Goal: Check status

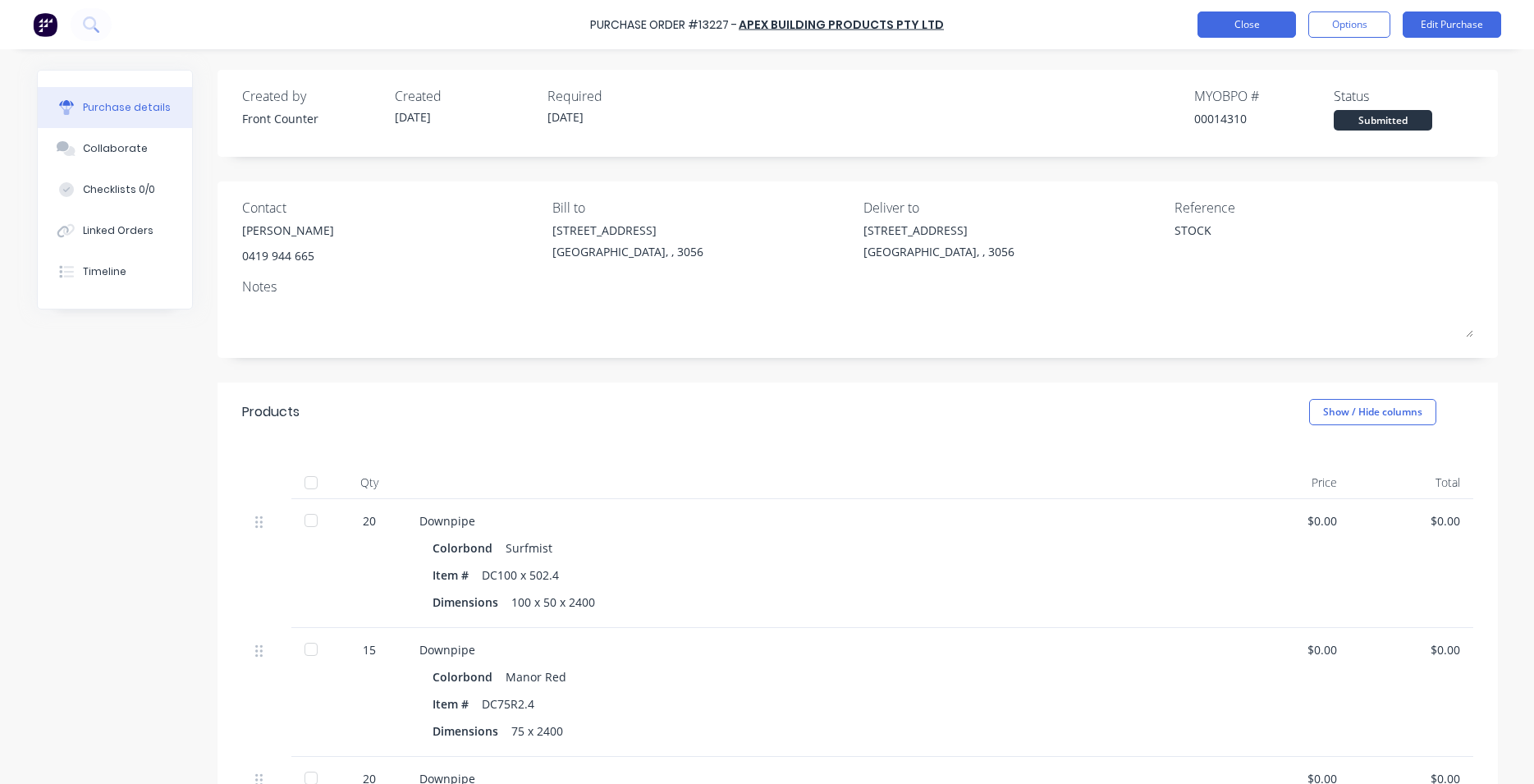
click at [1231, 26] on button "Close" at bounding box center [1247, 25] width 99 height 27
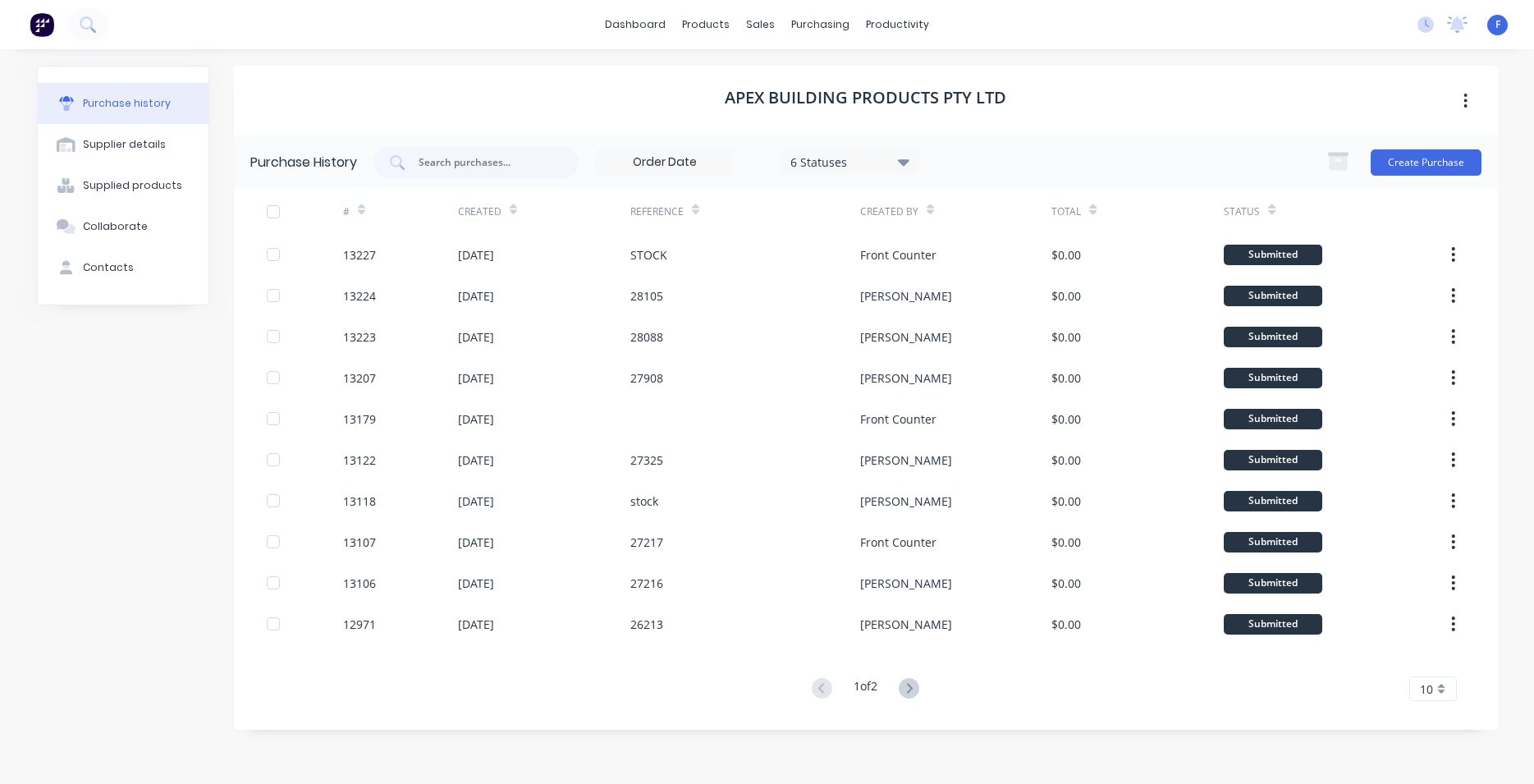
click at [41, 28] on img at bounding box center [42, 25] width 25 height 25
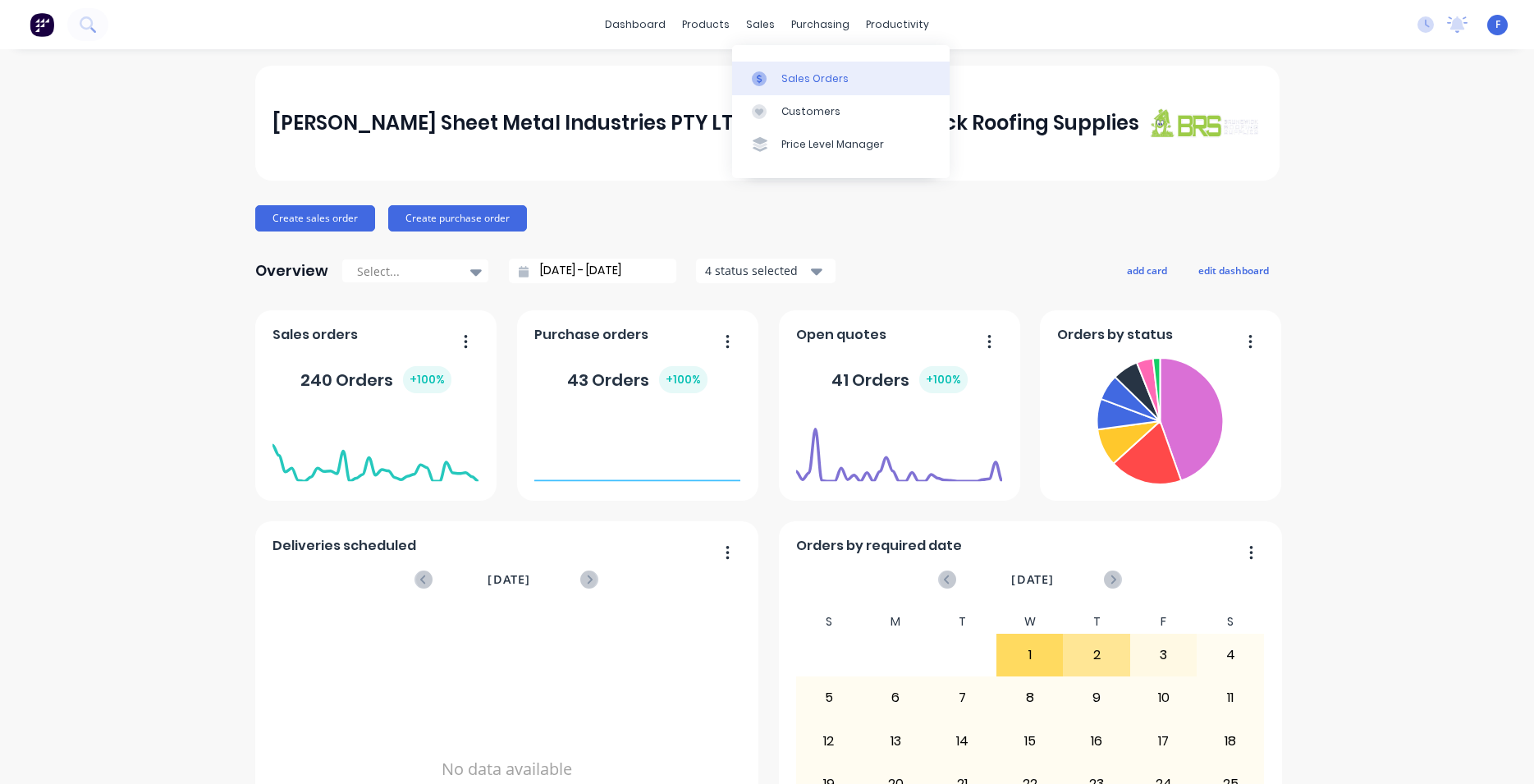
click at [788, 71] on div "Sales Orders" at bounding box center [815, 79] width 67 height 15
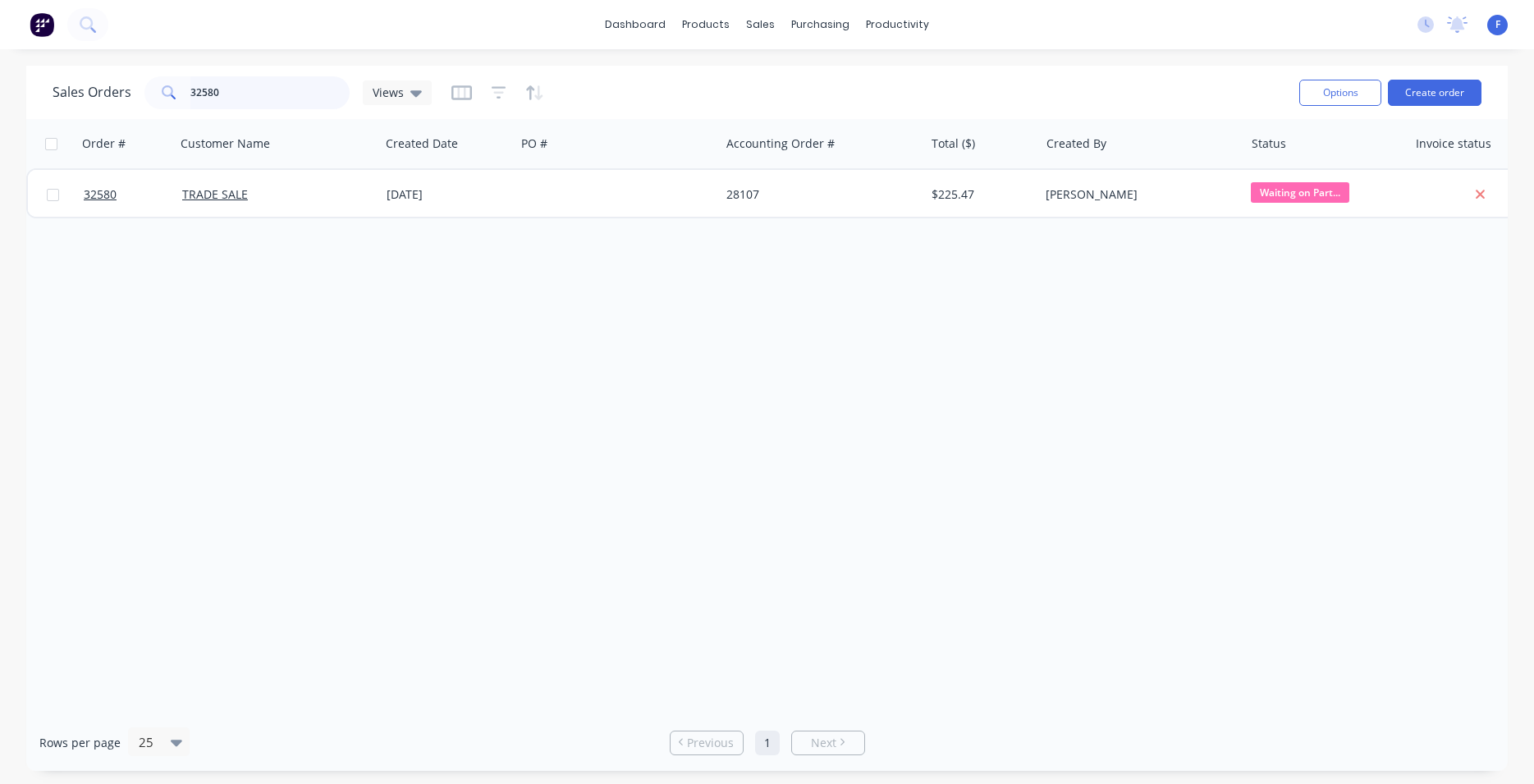
click at [261, 98] on input "32580" at bounding box center [270, 93] width 160 height 33
type input "3"
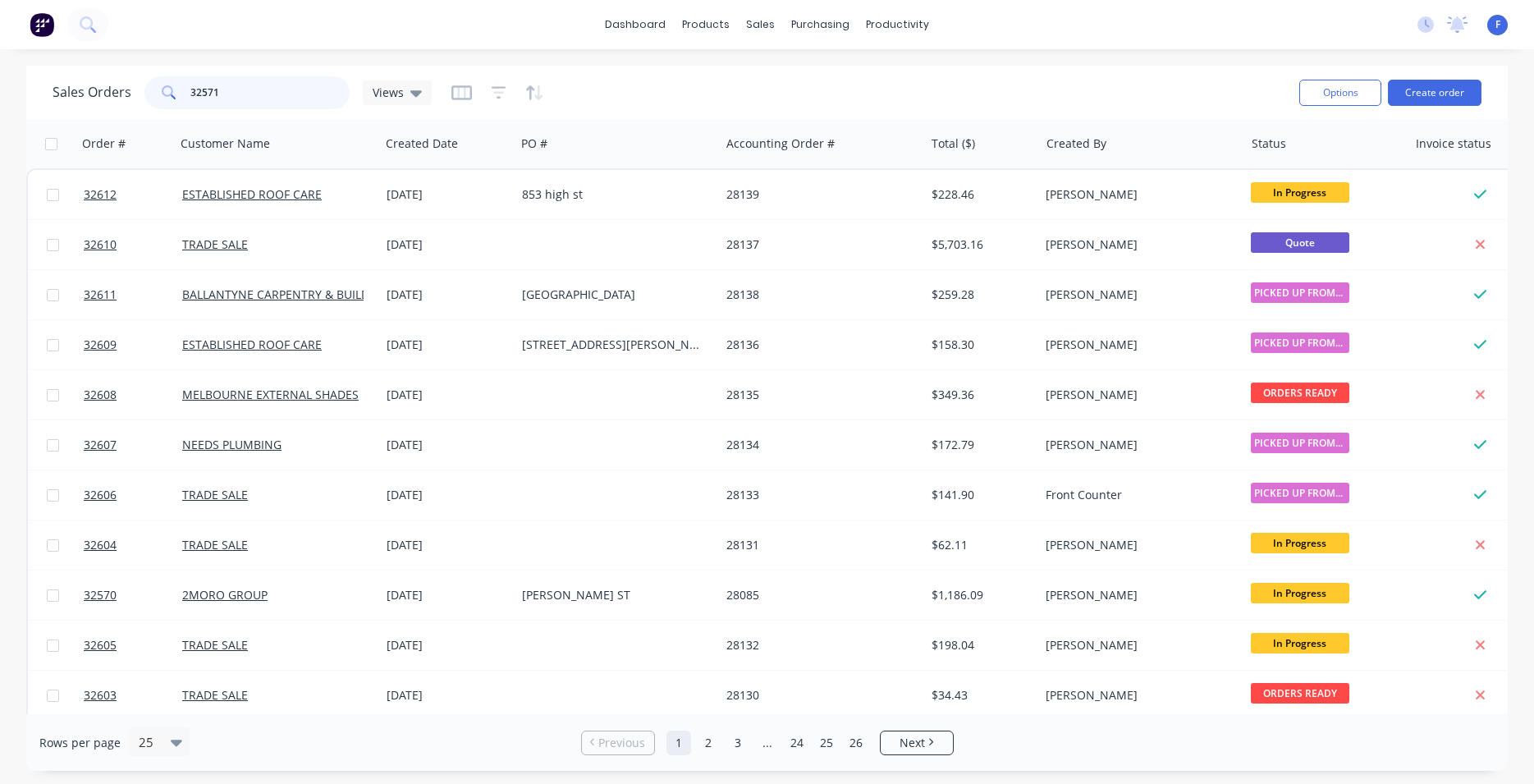
type input "32571"
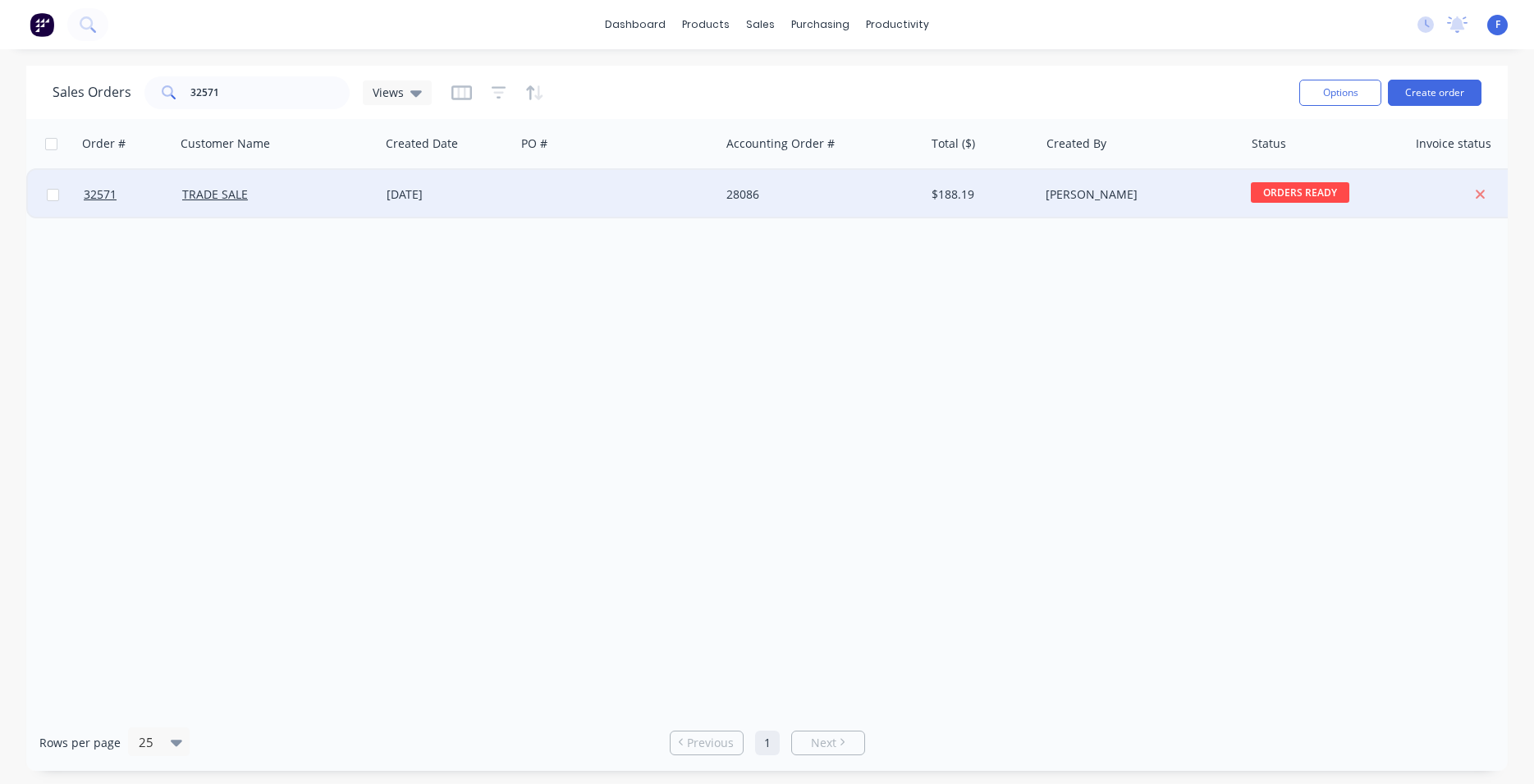
click at [594, 196] on div at bounding box center [617, 194] width 204 height 49
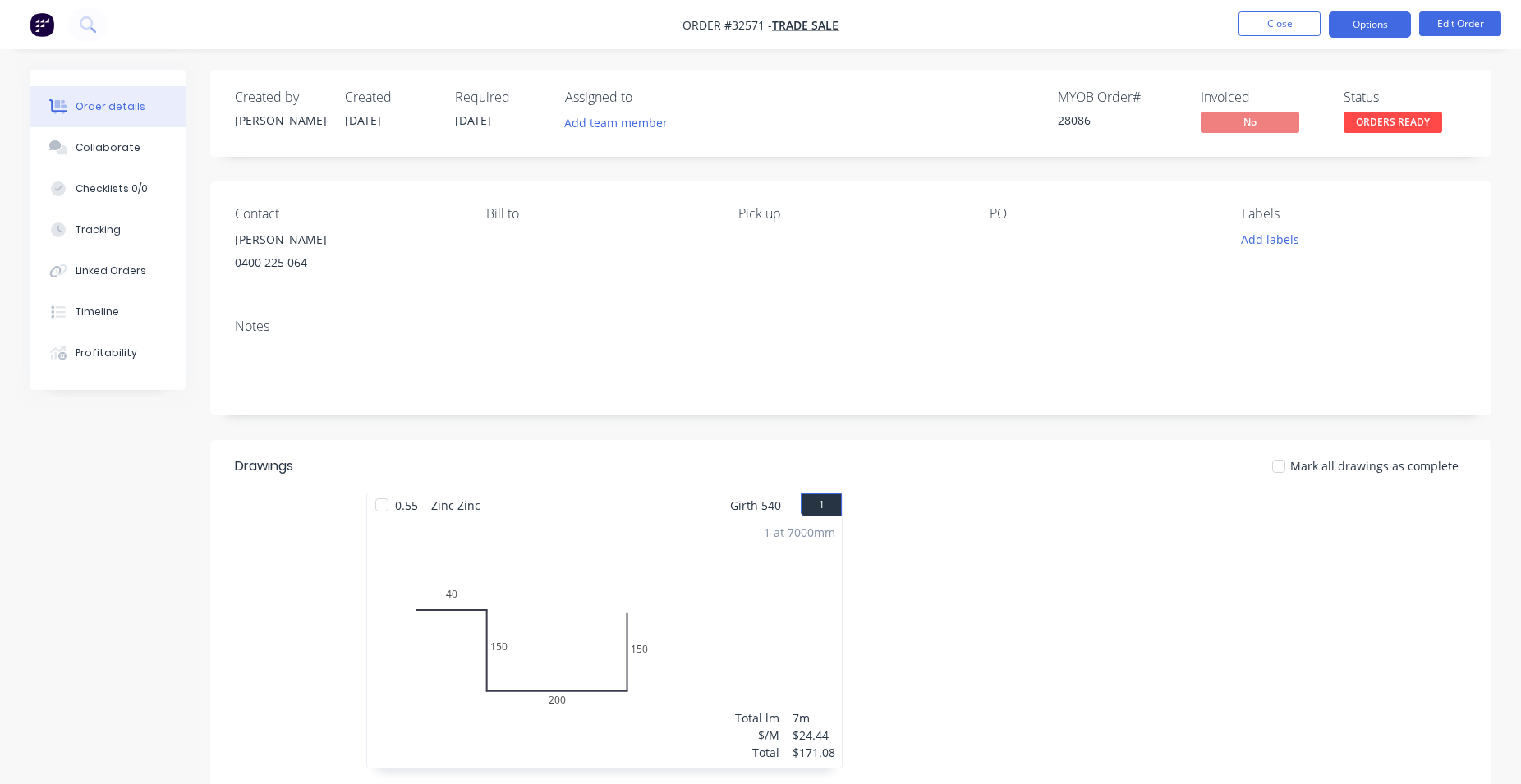
click at [1359, 25] on button "Options" at bounding box center [1369, 25] width 82 height 27
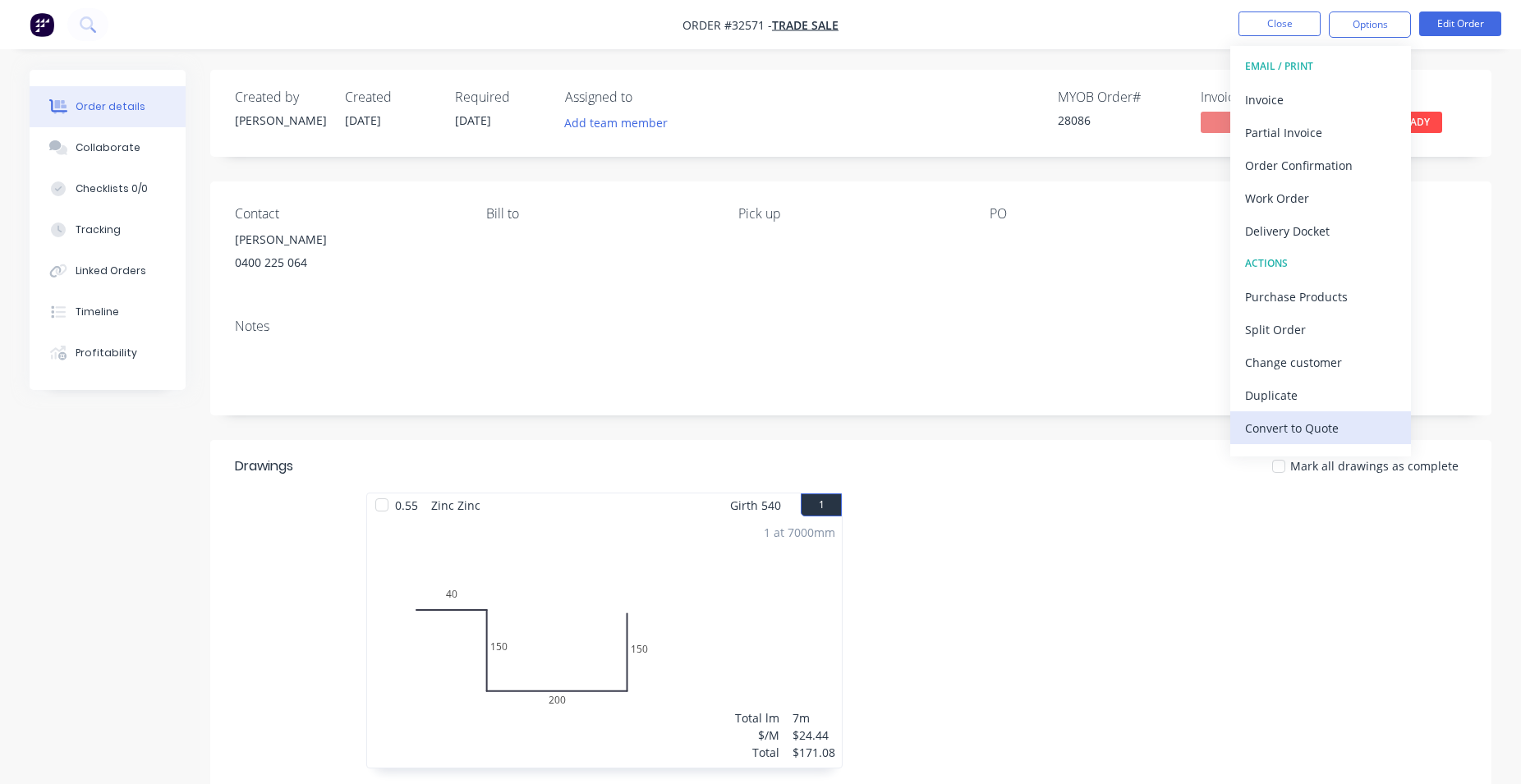
click at [1322, 425] on div "Convert to Quote" at bounding box center [1320, 428] width 151 height 24
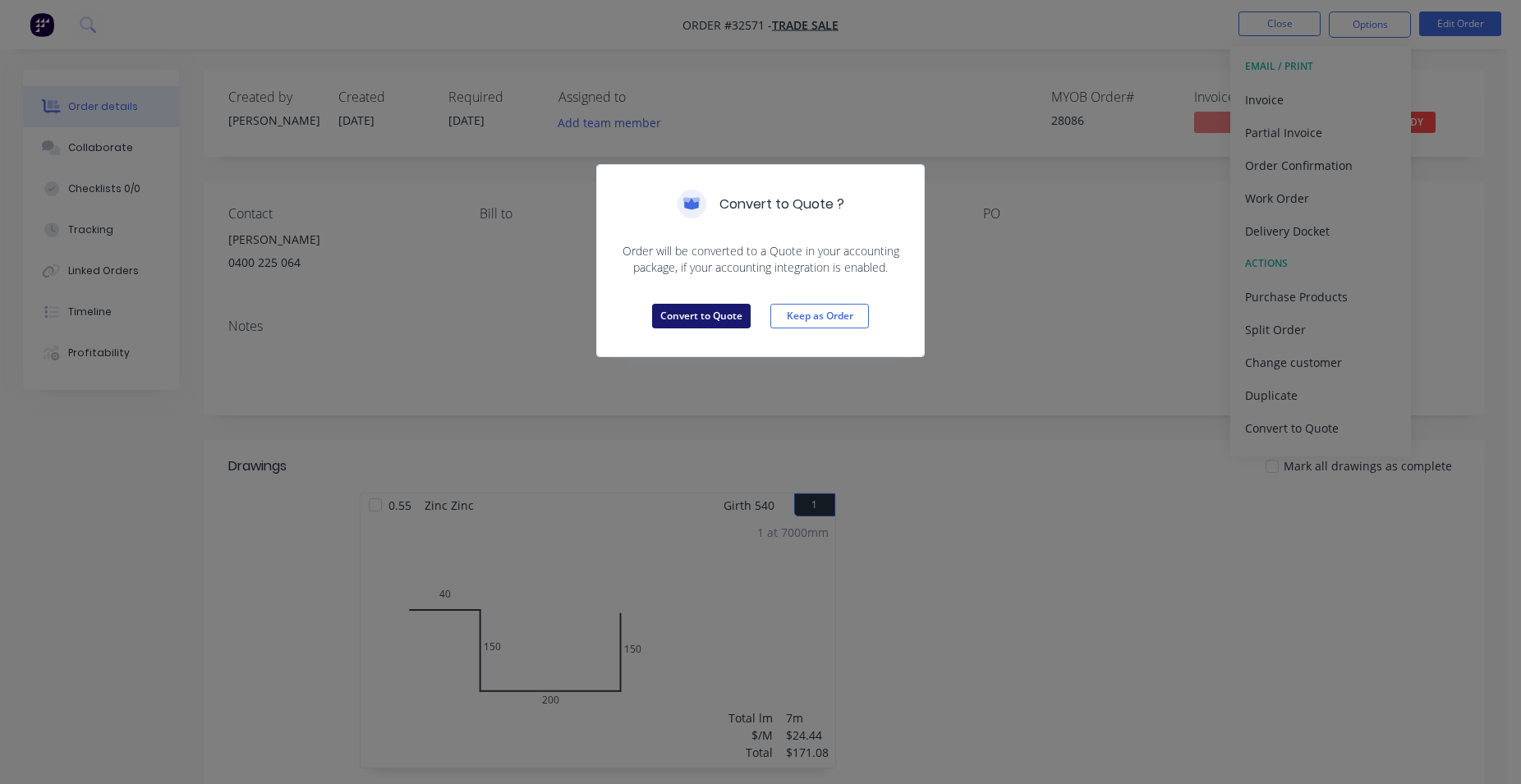
click at [700, 309] on button "Convert to Quote" at bounding box center [701, 316] width 99 height 25
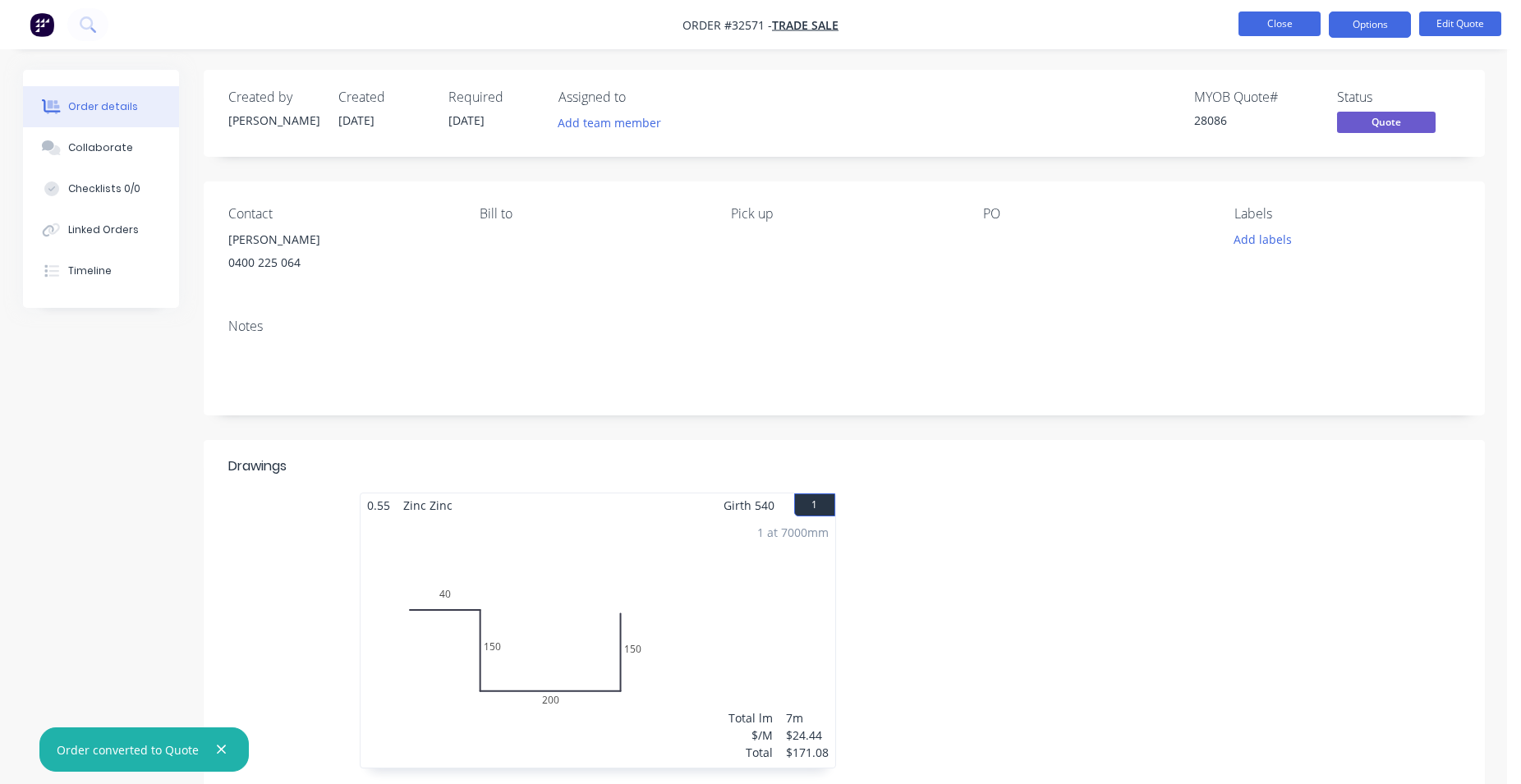
click at [1277, 30] on button "Close" at bounding box center [1279, 24] width 82 height 25
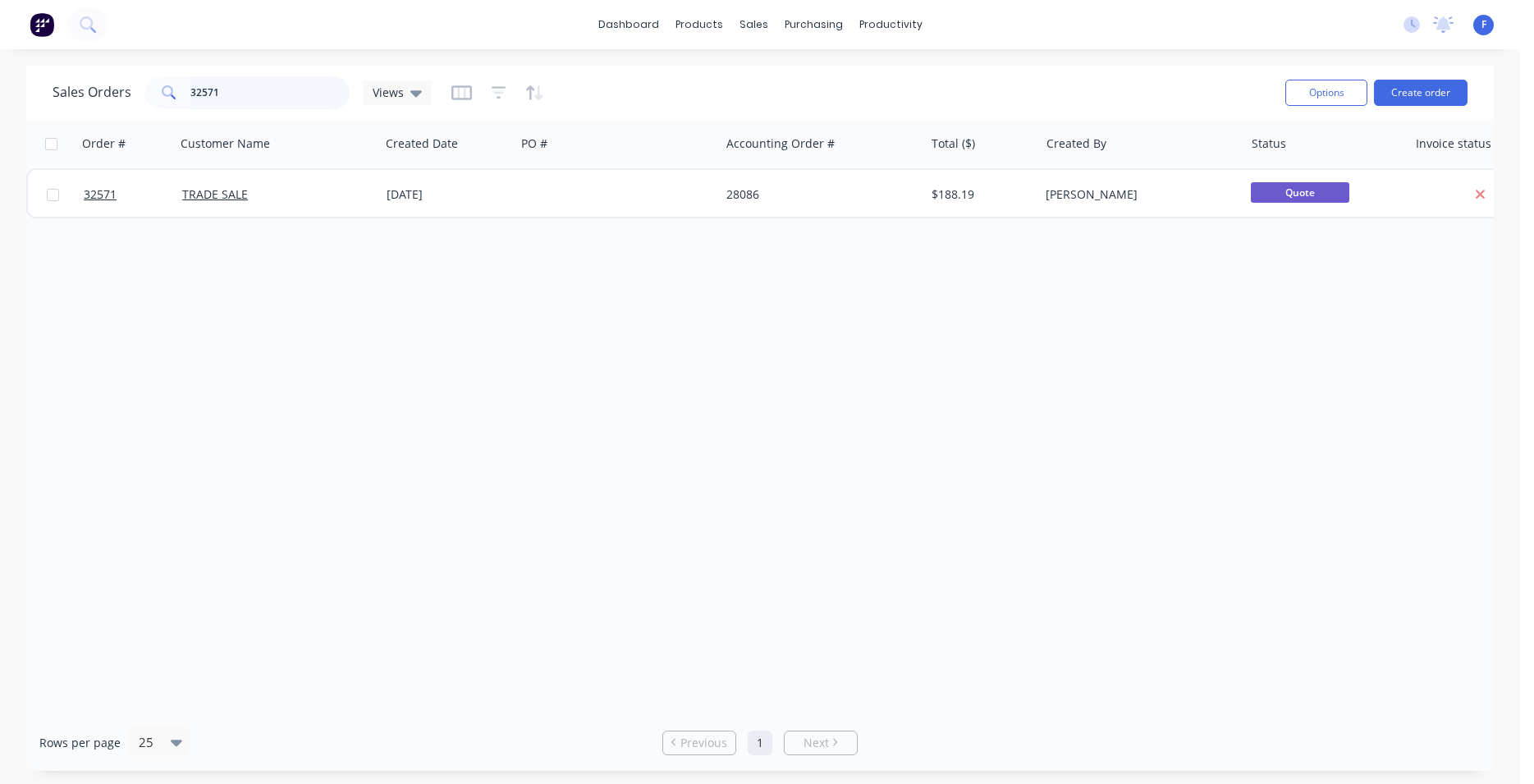
click at [277, 80] on input "32571" at bounding box center [270, 93] width 160 height 33
type input "3"
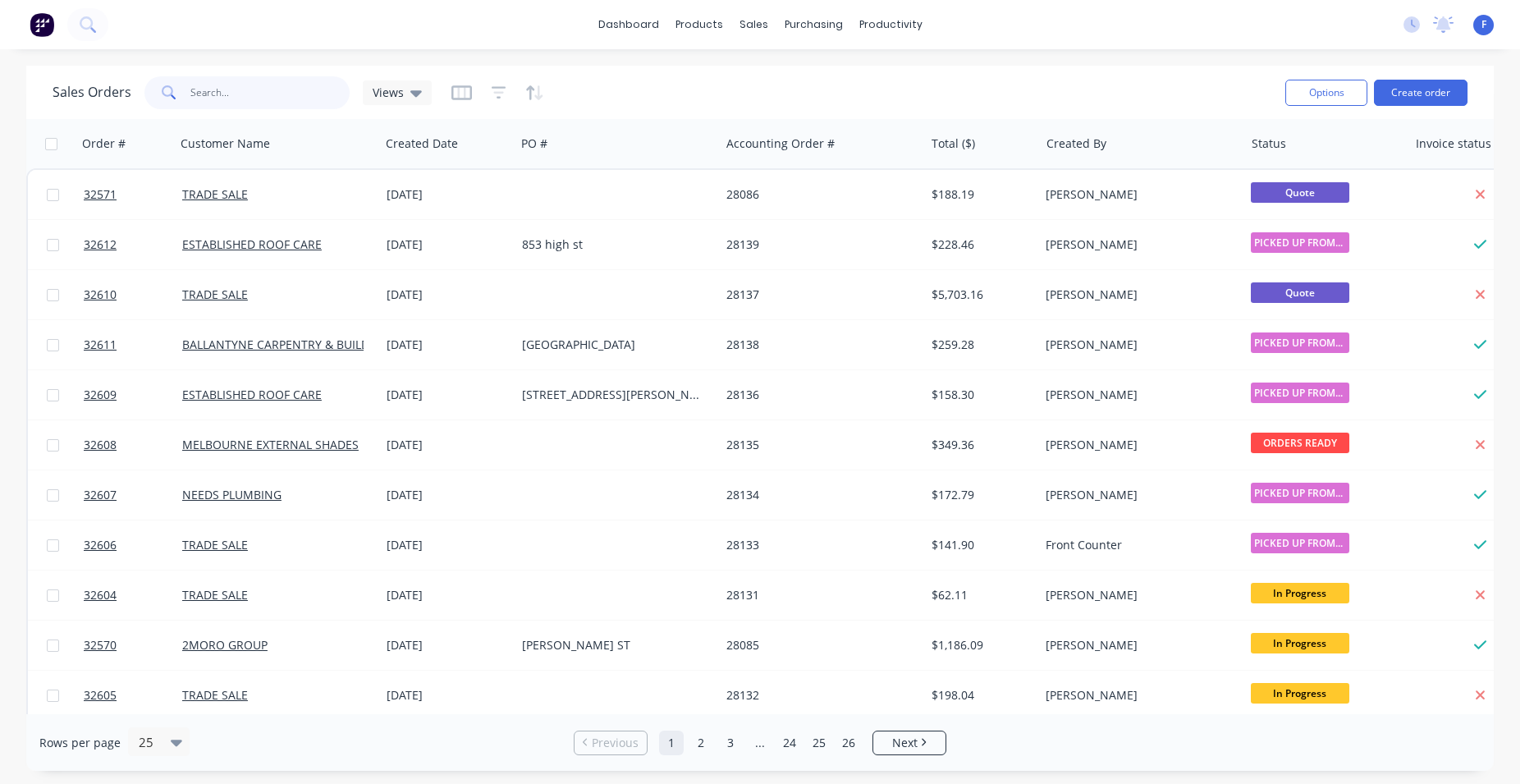
click at [251, 104] on input "text" at bounding box center [270, 93] width 160 height 33
type input "32605"
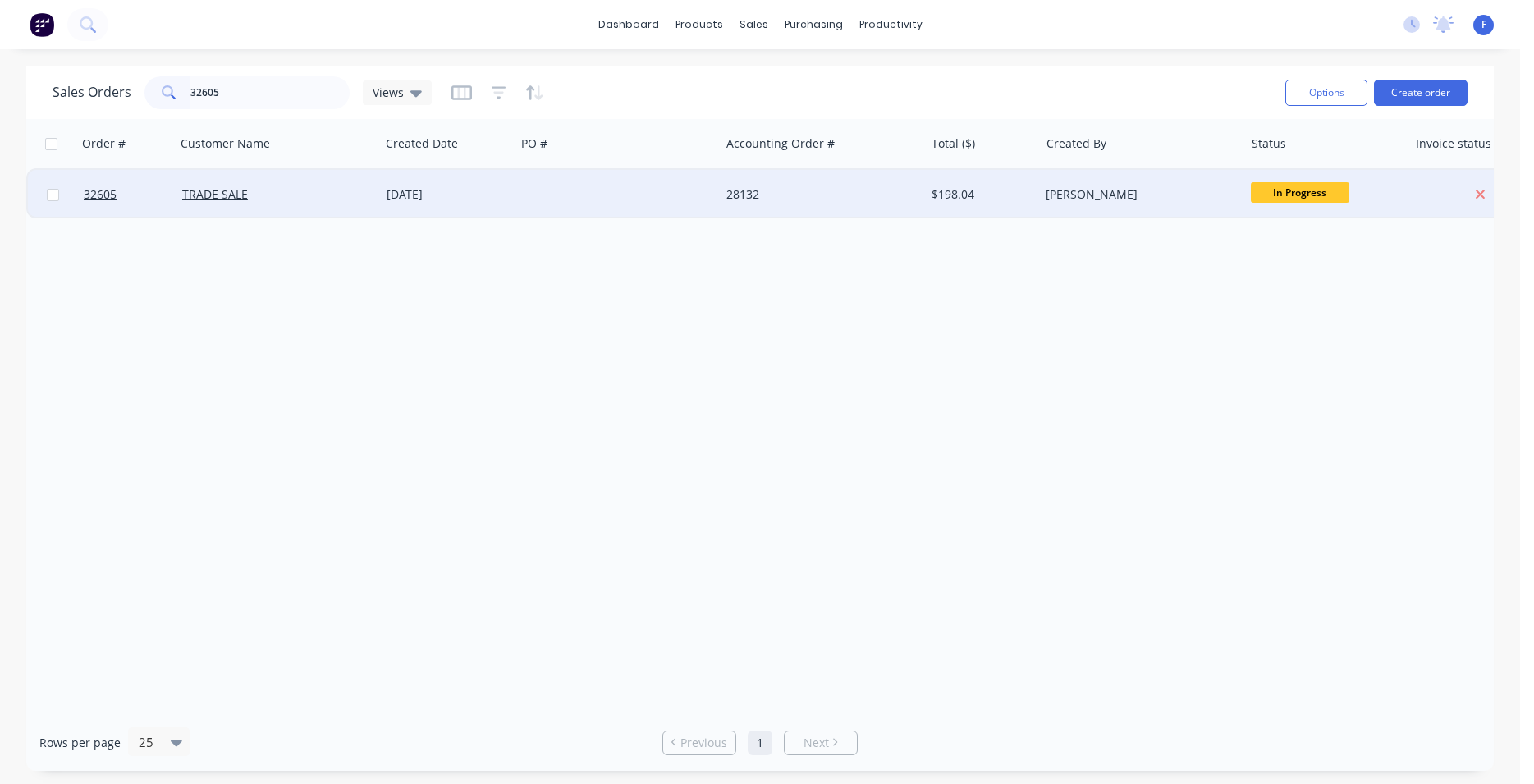
click at [1194, 189] on div "[PERSON_NAME]" at bounding box center [1137, 195] width 183 height 17
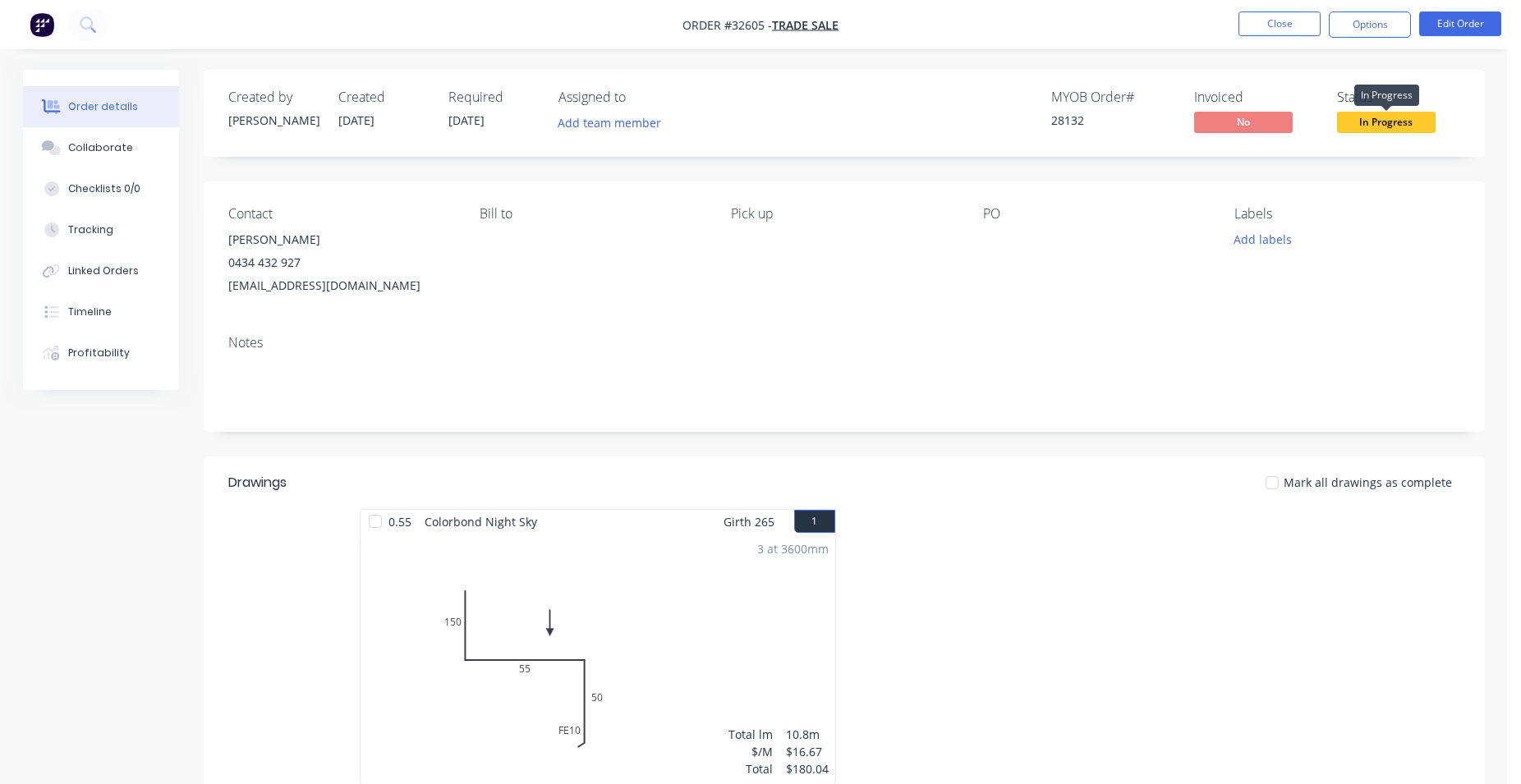
click at [1402, 124] on span "In Progress" at bounding box center [1386, 122] width 99 height 21
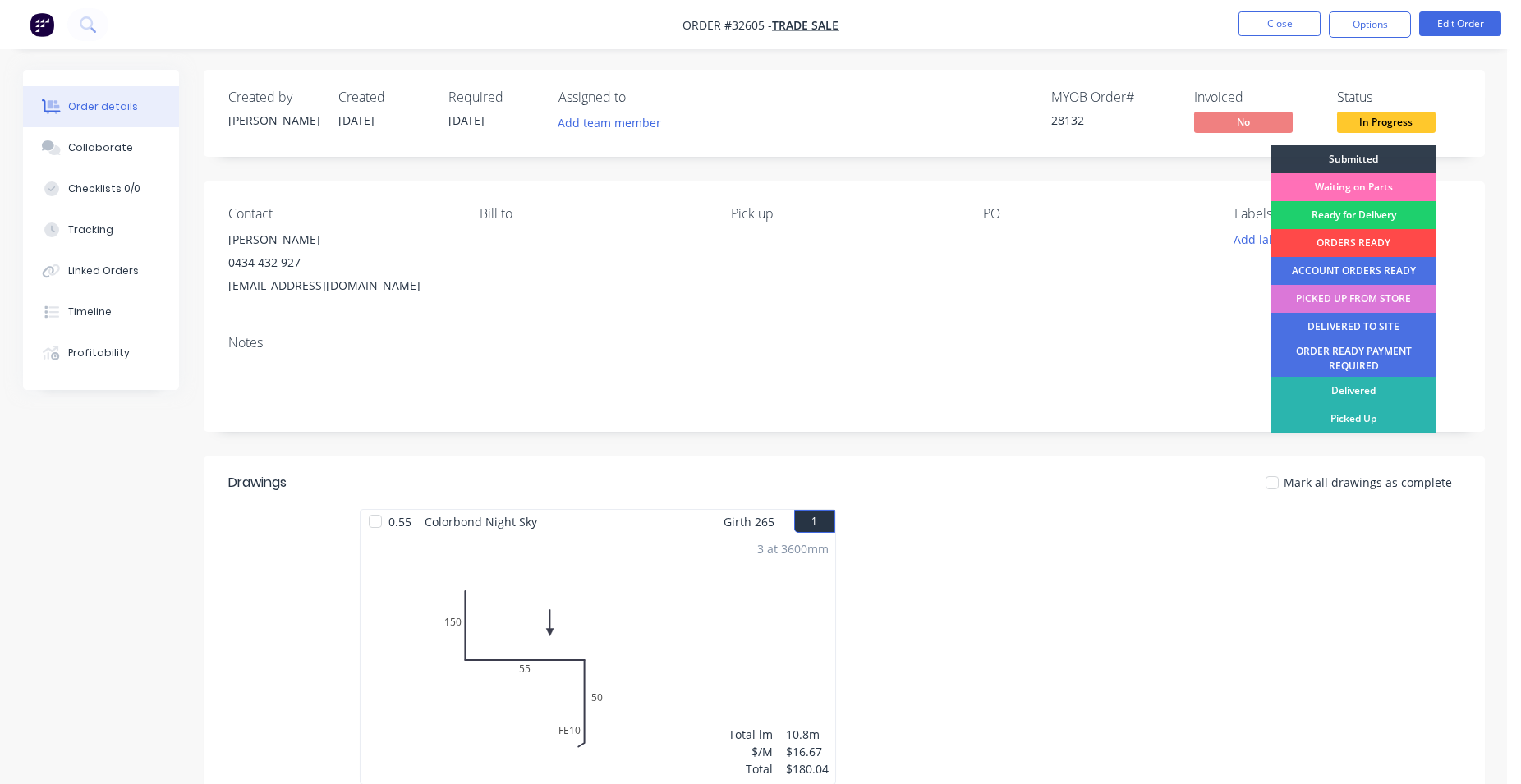
click at [1373, 246] on div "ORDERS READY" at bounding box center [1353, 243] width 164 height 28
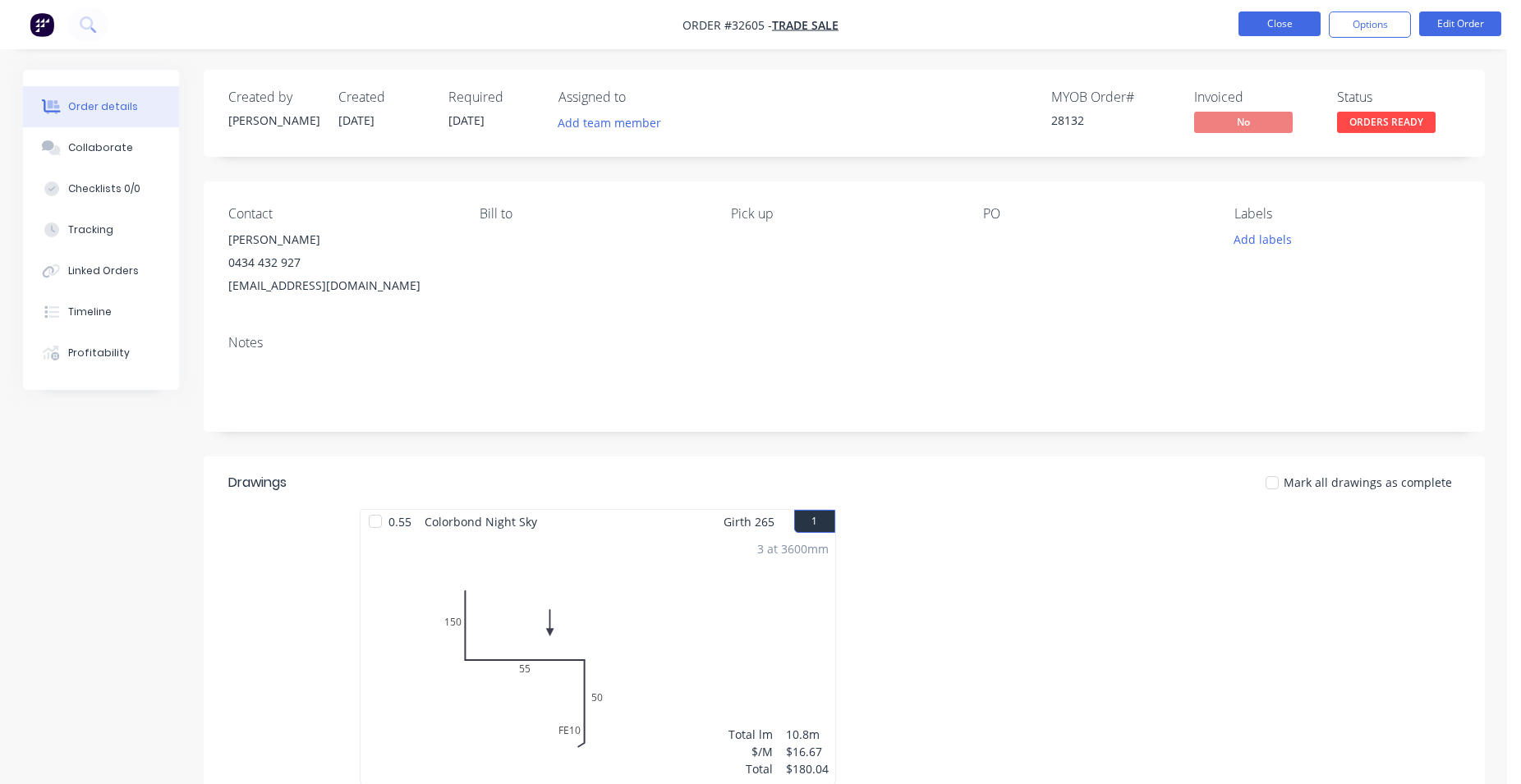
click at [1297, 23] on button "Close" at bounding box center [1279, 24] width 82 height 25
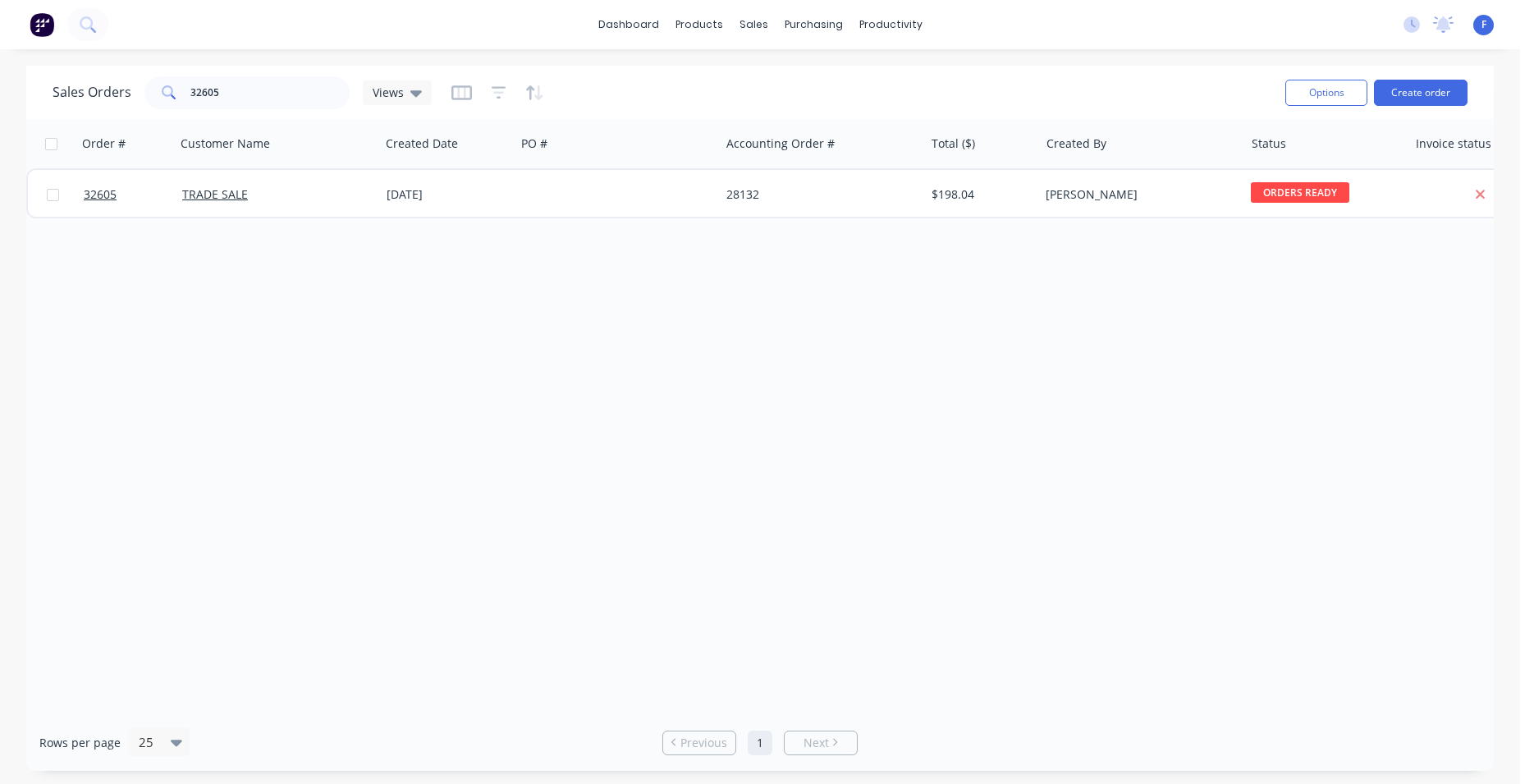
click at [228, 72] on div "Sales Orders 32605 Views" at bounding box center [662, 92] width 1220 height 40
click at [231, 93] on input "32605" at bounding box center [270, 93] width 160 height 33
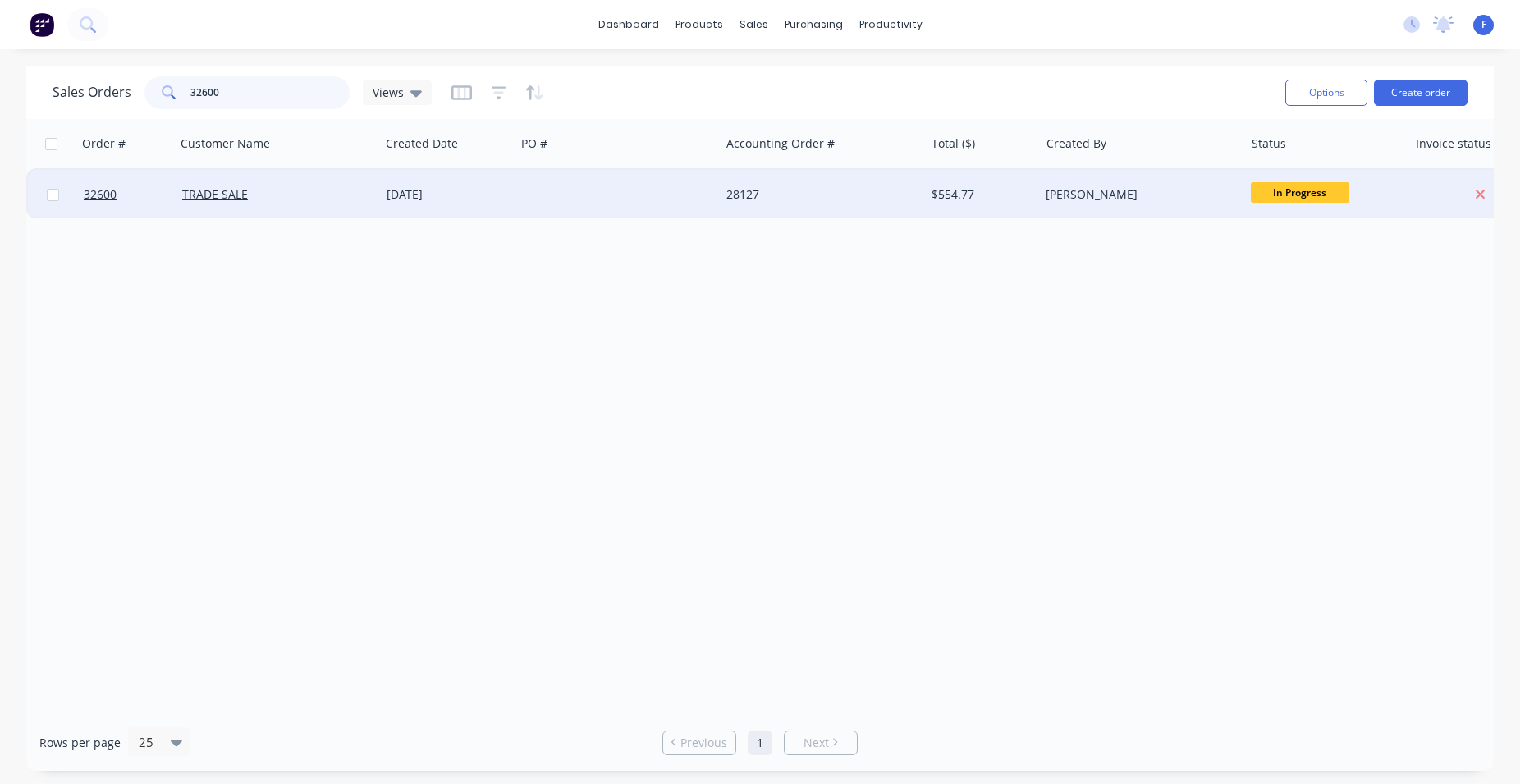
type input "32600"
click at [1040, 197] on div "[PERSON_NAME]" at bounding box center [1142, 194] width 204 height 49
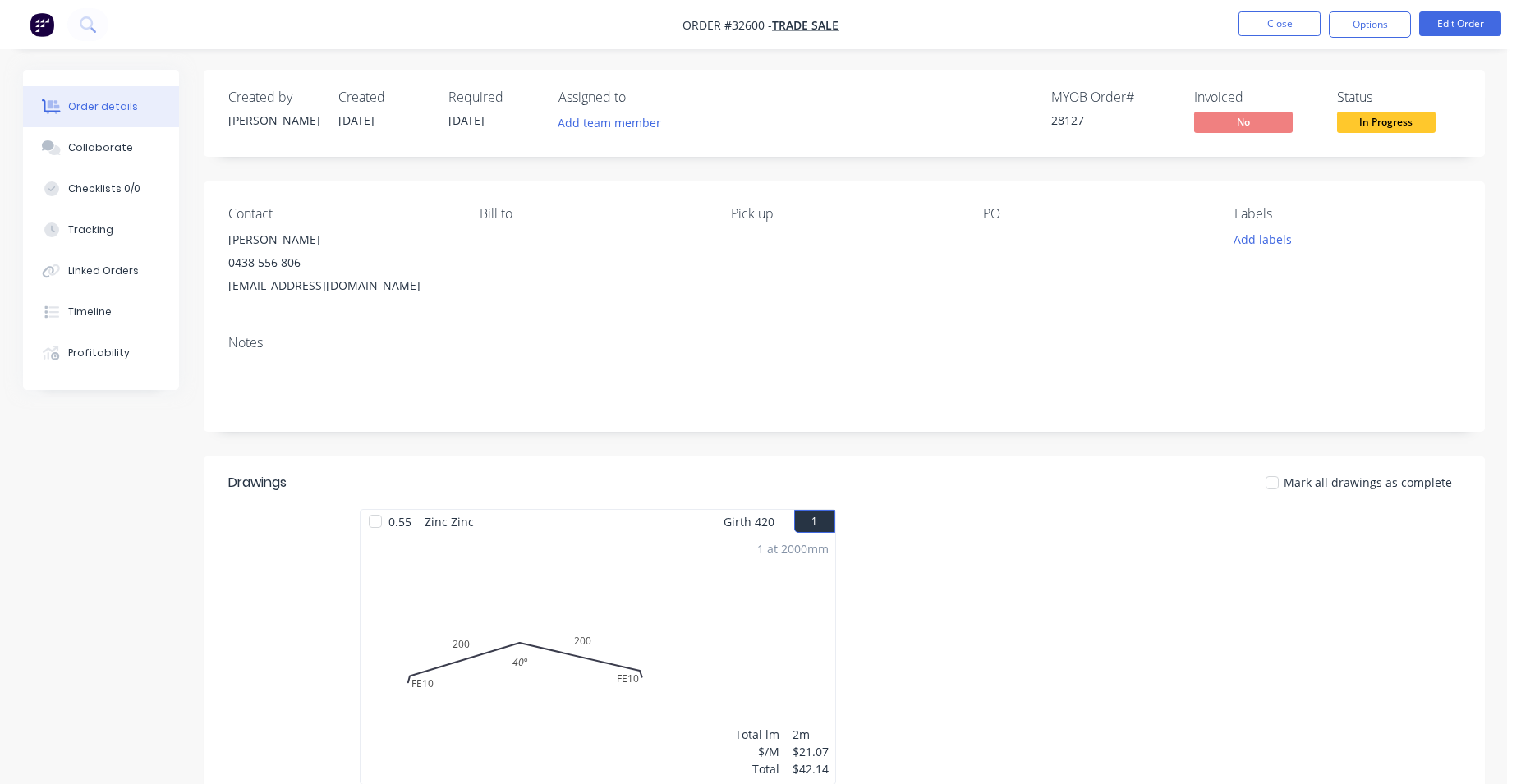
click at [1366, 121] on span "In Progress" at bounding box center [1386, 122] width 99 height 21
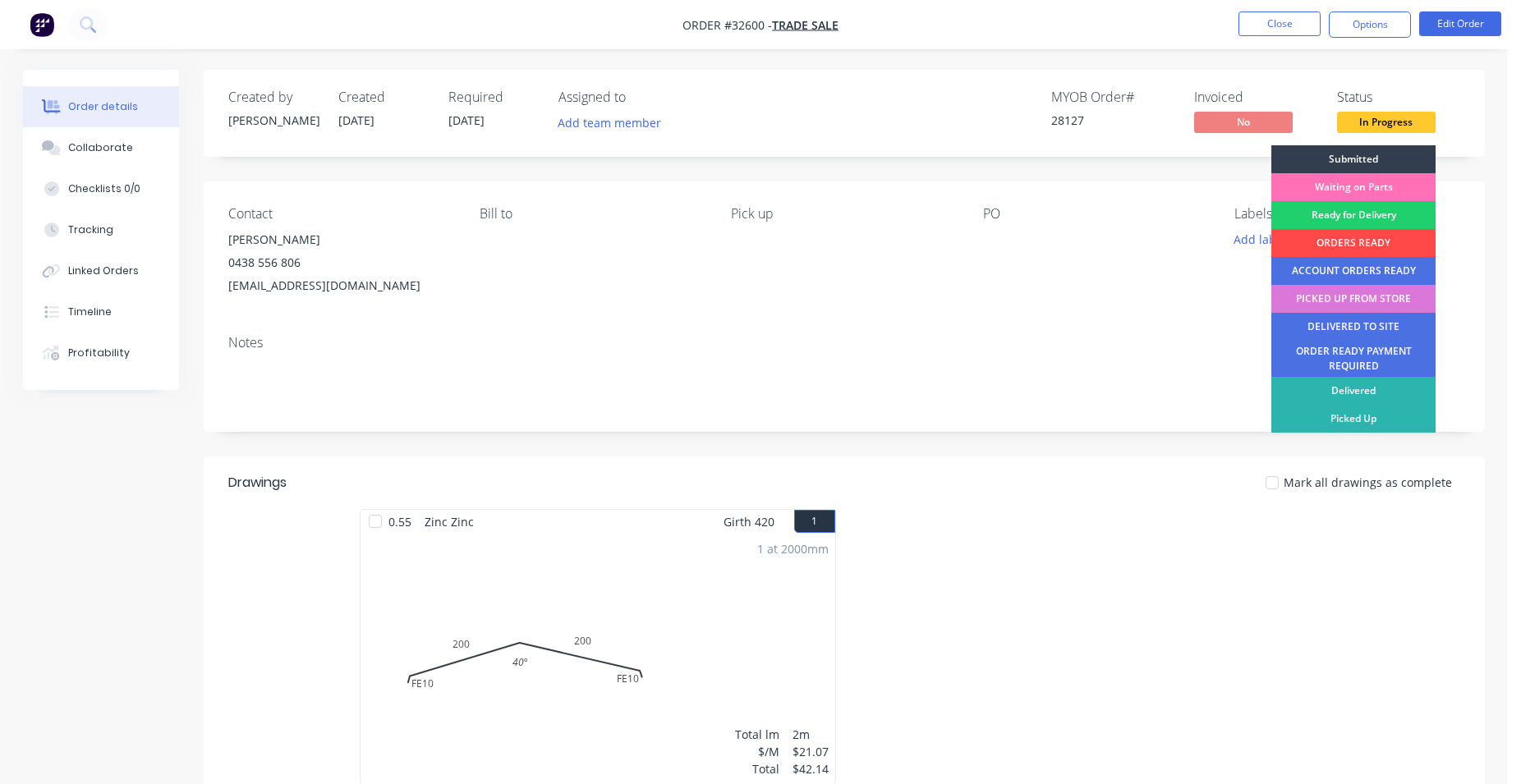
click at [1369, 244] on div "ORDERS READY" at bounding box center [1353, 243] width 164 height 28
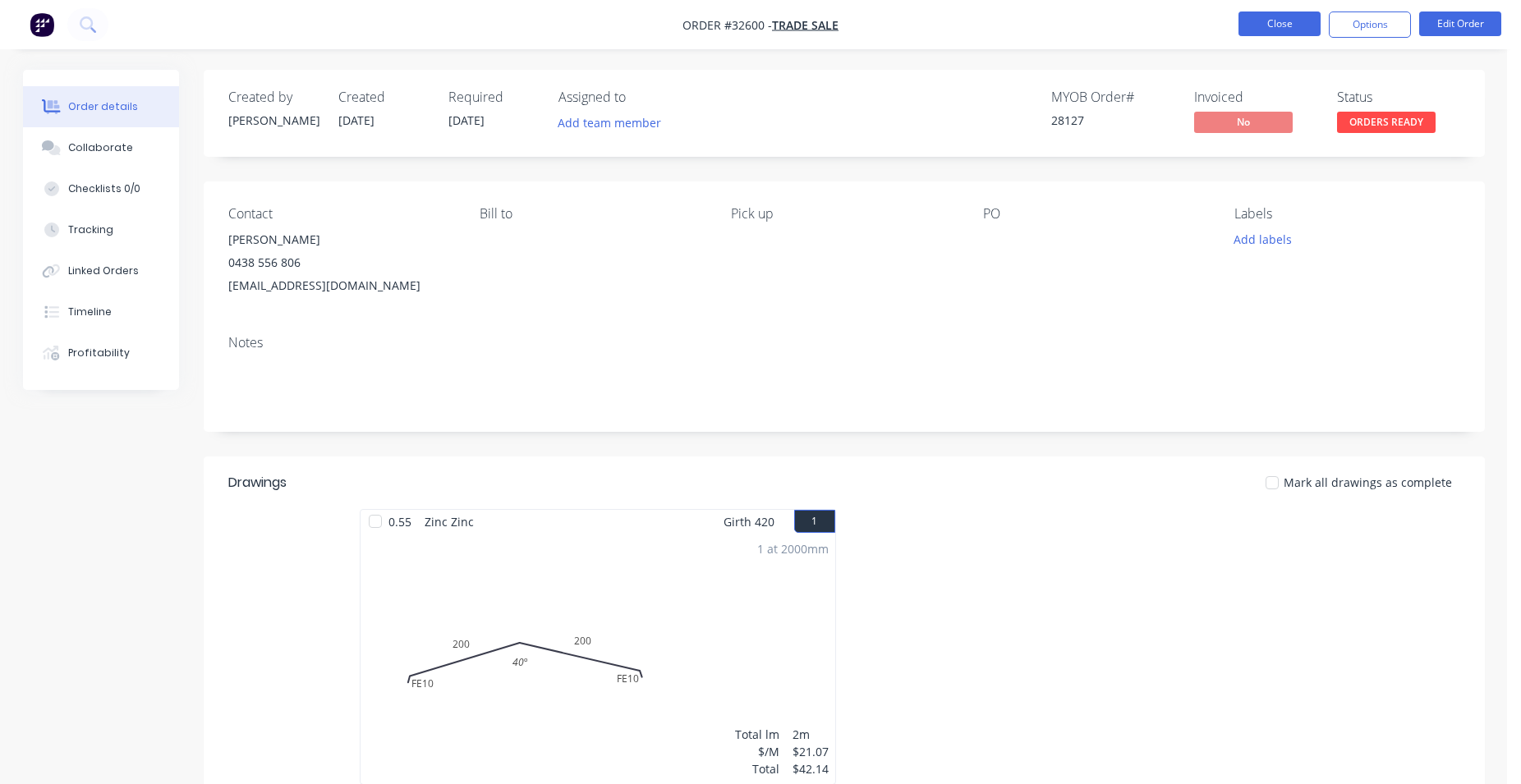
click at [1267, 16] on button "Close" at bounding box center [1279, 24] width 82 height 25
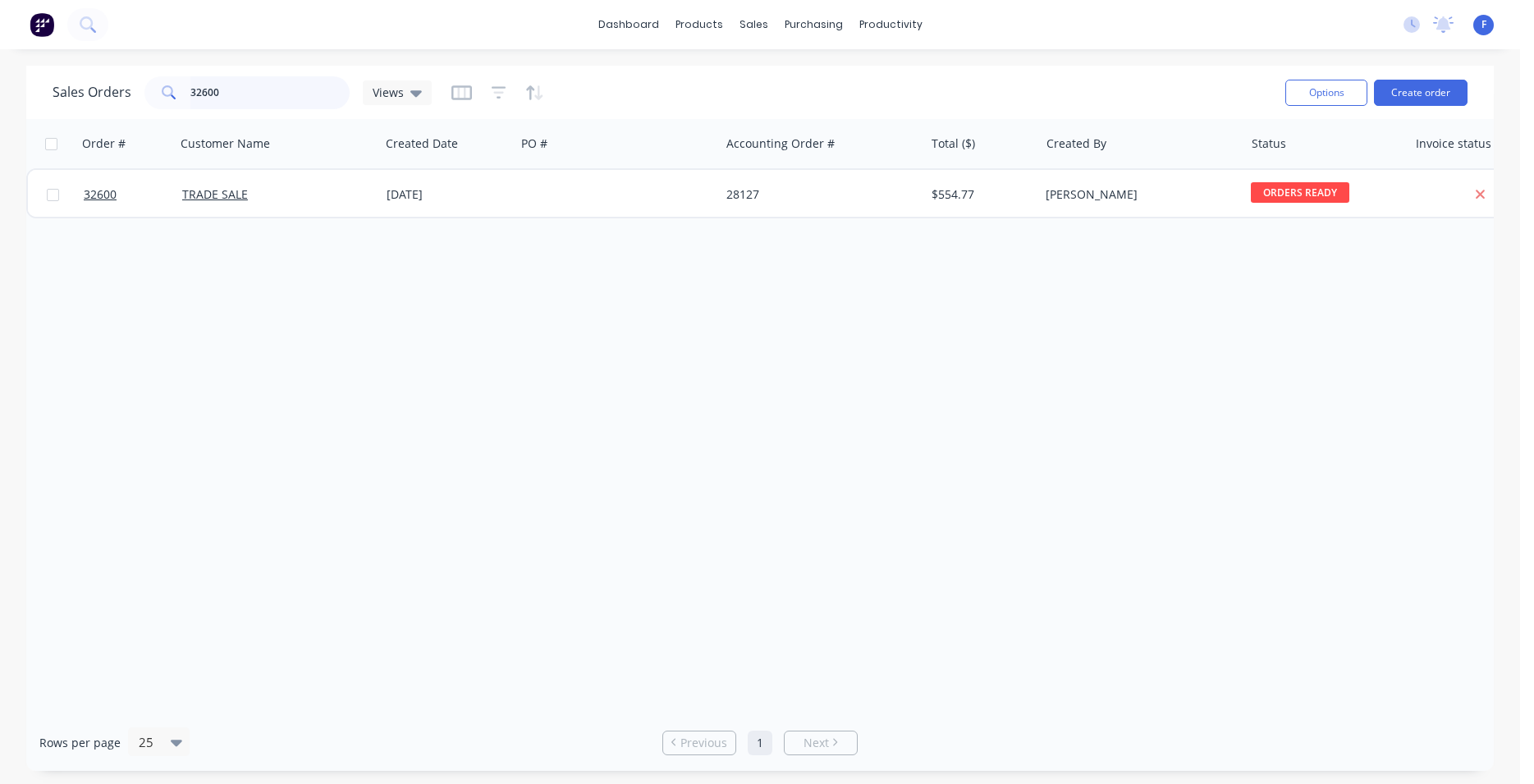
drag, startPoint x: 243, startPoint y: 105, endPoint x: 258, endPoint y: 100, distance: 15.8
click at [244, 105] on input "32600" at bounding box center [270, 93] width 160 height 33
type input "3"
type input "32605"
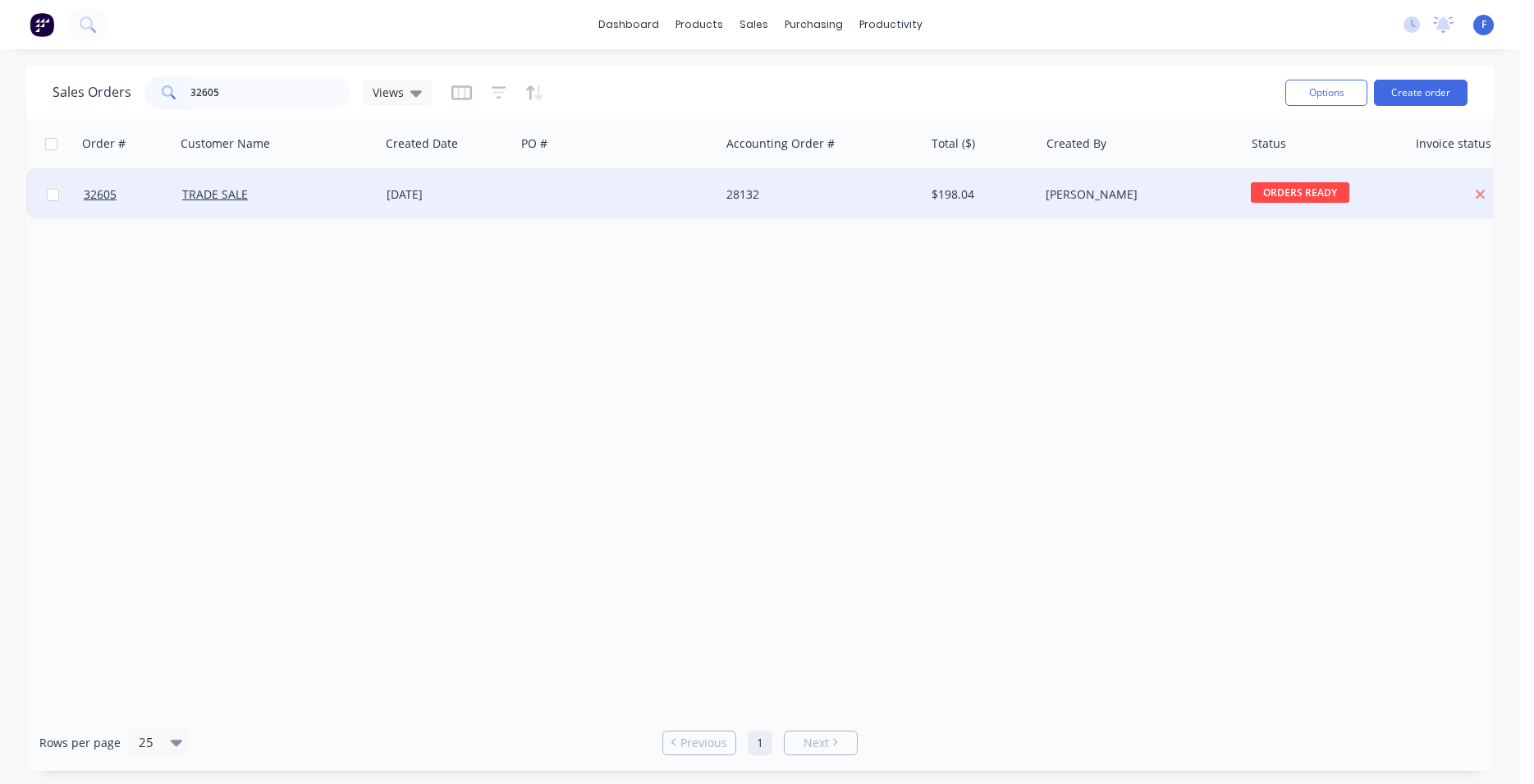
click at [860, 189] on div "28132" at bounding box center [818, 195] width 183 height 17
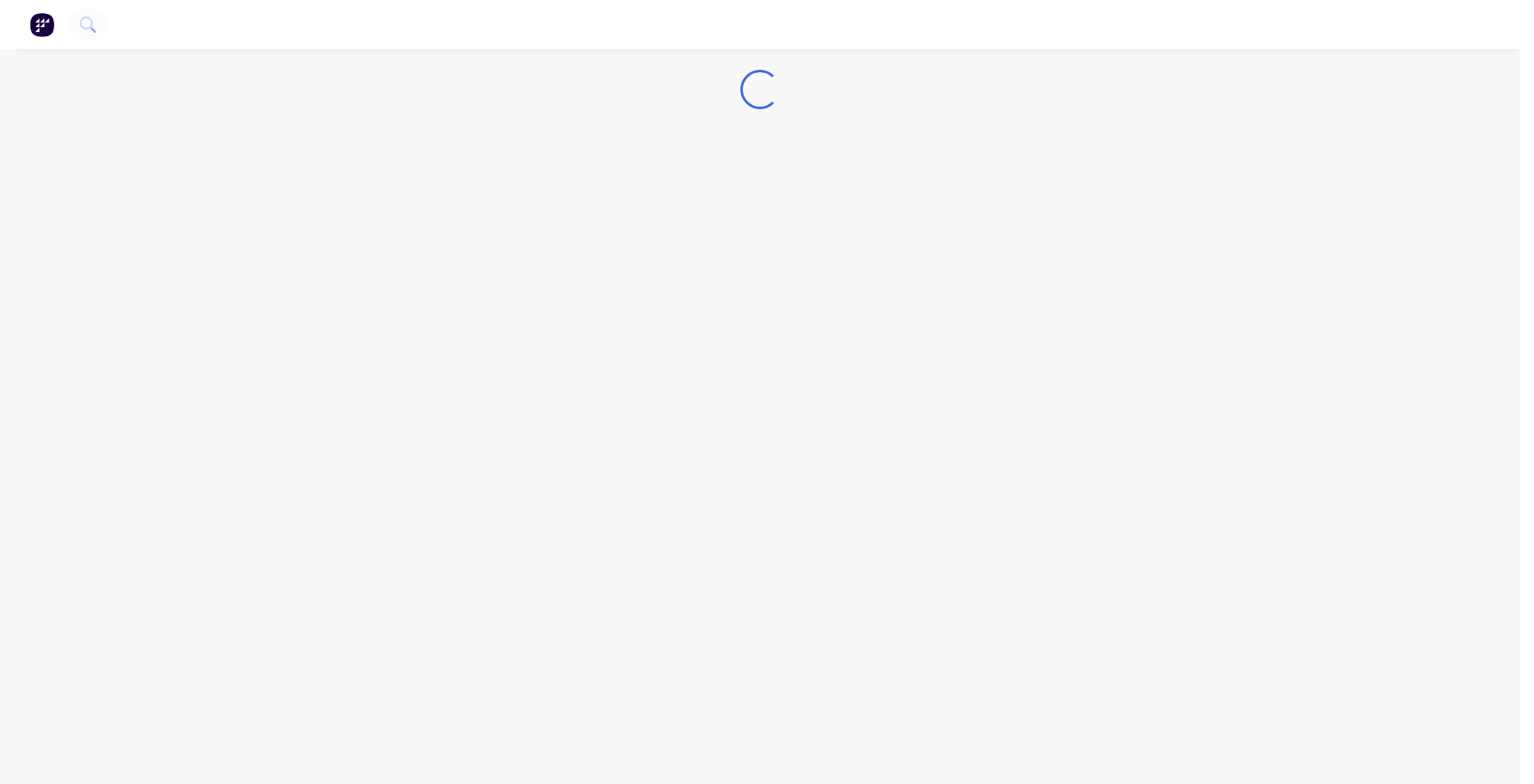
click at [860, 189] on div "Loading..." at bounding box center [760, 392] width 1521 height 784
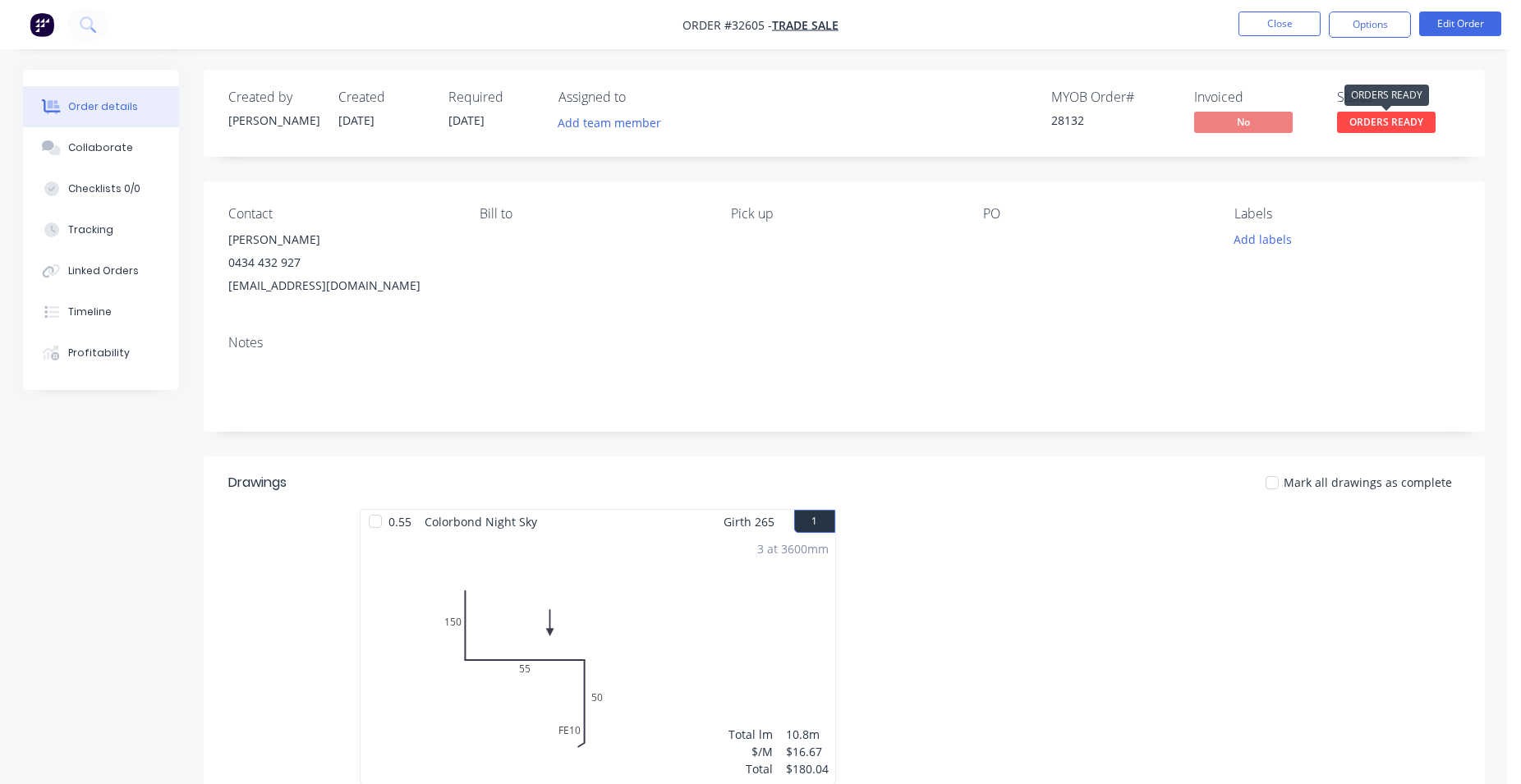
click at [1354, 124] on span "ORDERS READY" at bounding box center [1386, 122] width 99 height 21
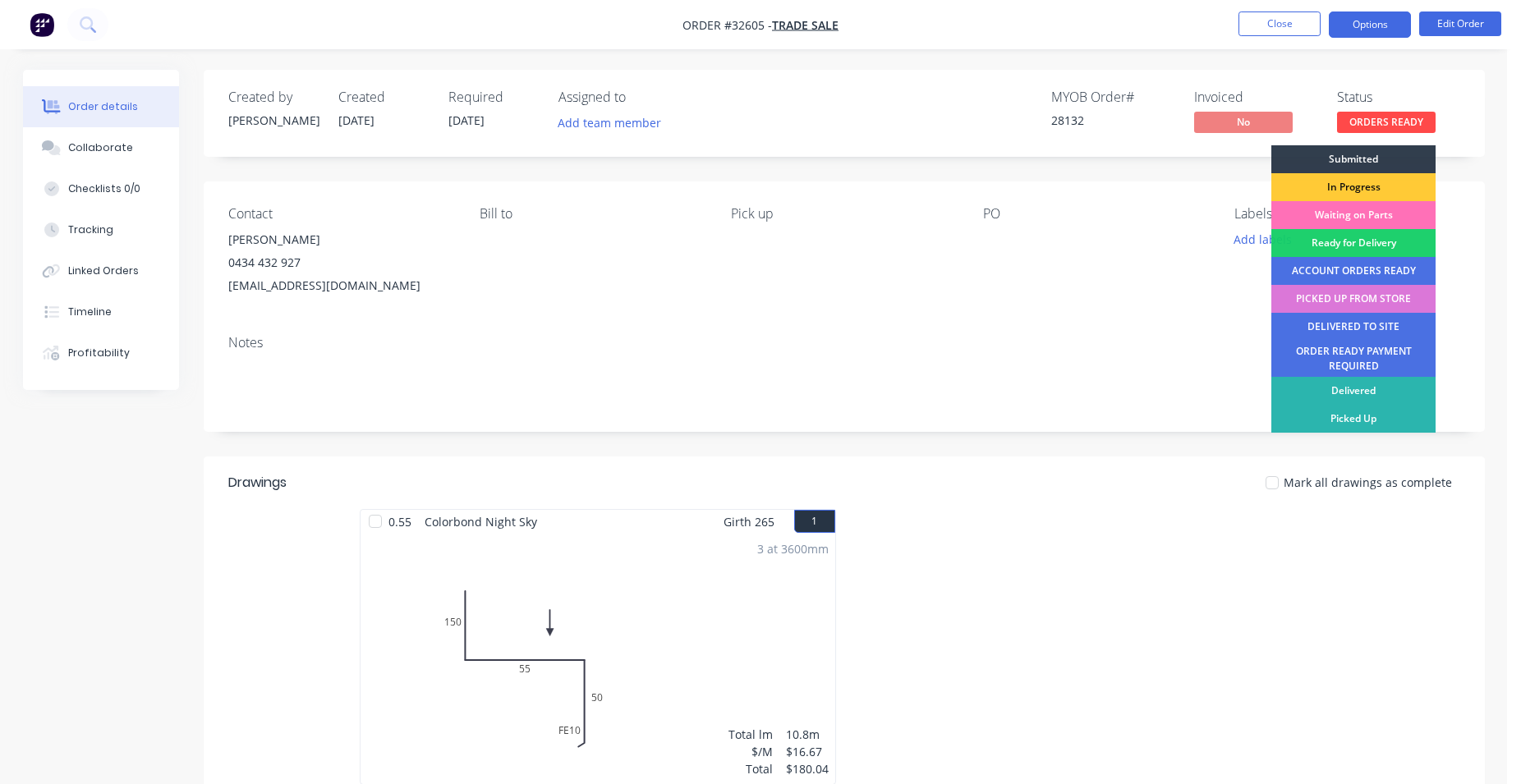
click at [1360, 27] on button "Options" at bounding box center [1369, 25] width 82 height 27
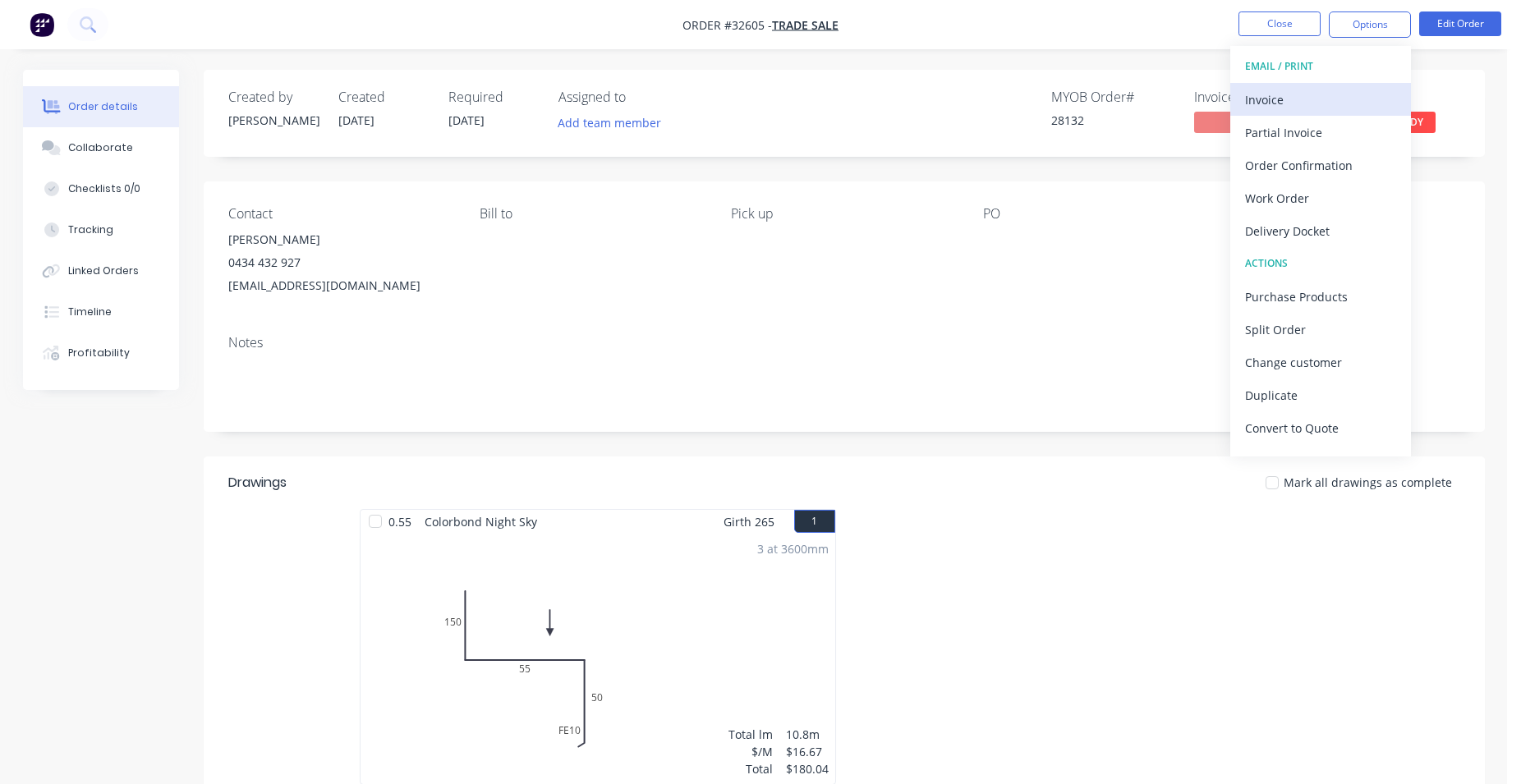
click at [1289, 90] on div "Invoice" at bounding box center [1320, 100] width 151 height 24
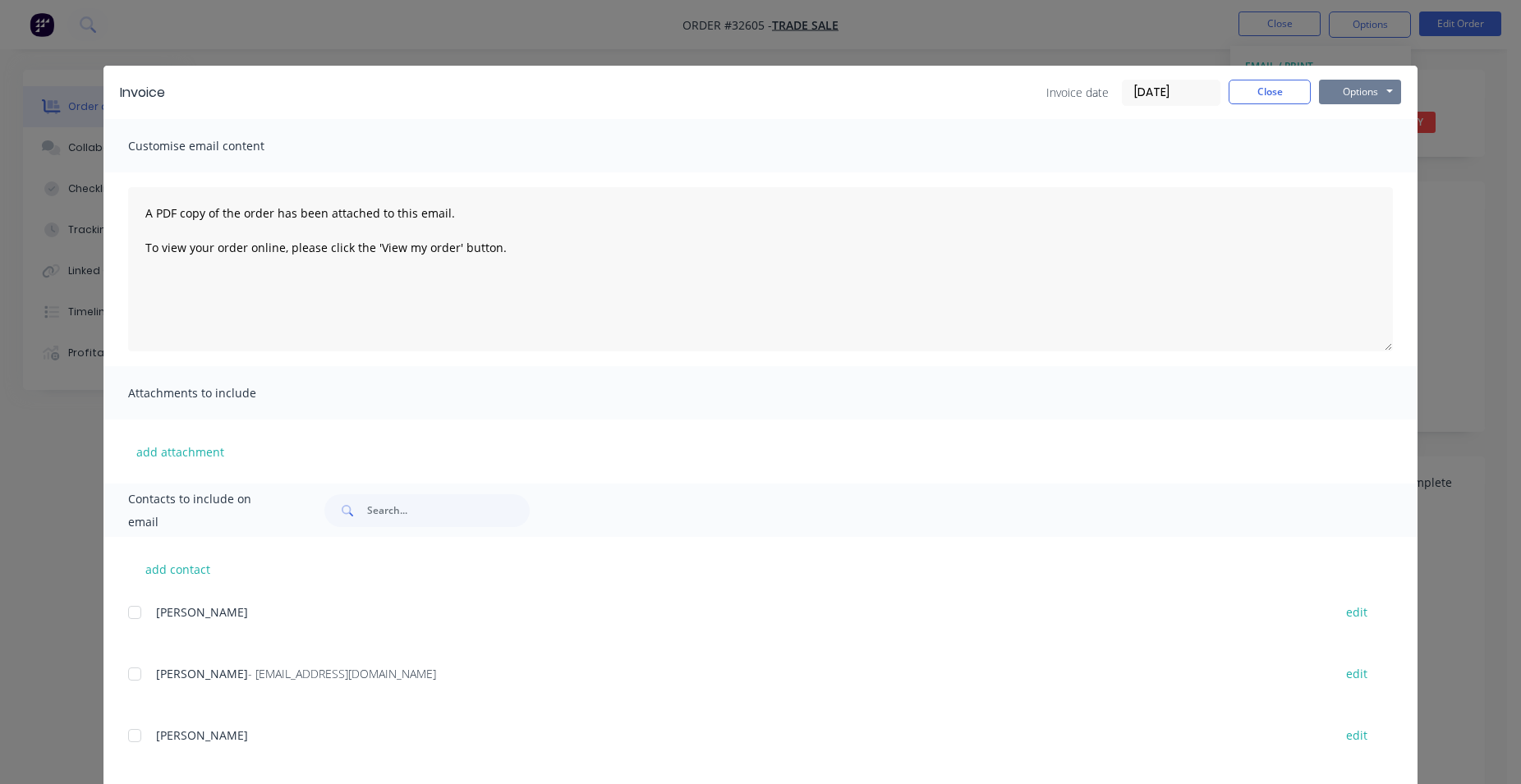
click at [1358, 95] on button "Options" at bounding box center [1359, 92] width 82 height 25
click at [1348, 149] on button "Print" at bounding box center [1371, 148] width 105 height 27
click at [1255, 96] on button "Close" at bounding box center [1269, 92] width 82 height 25
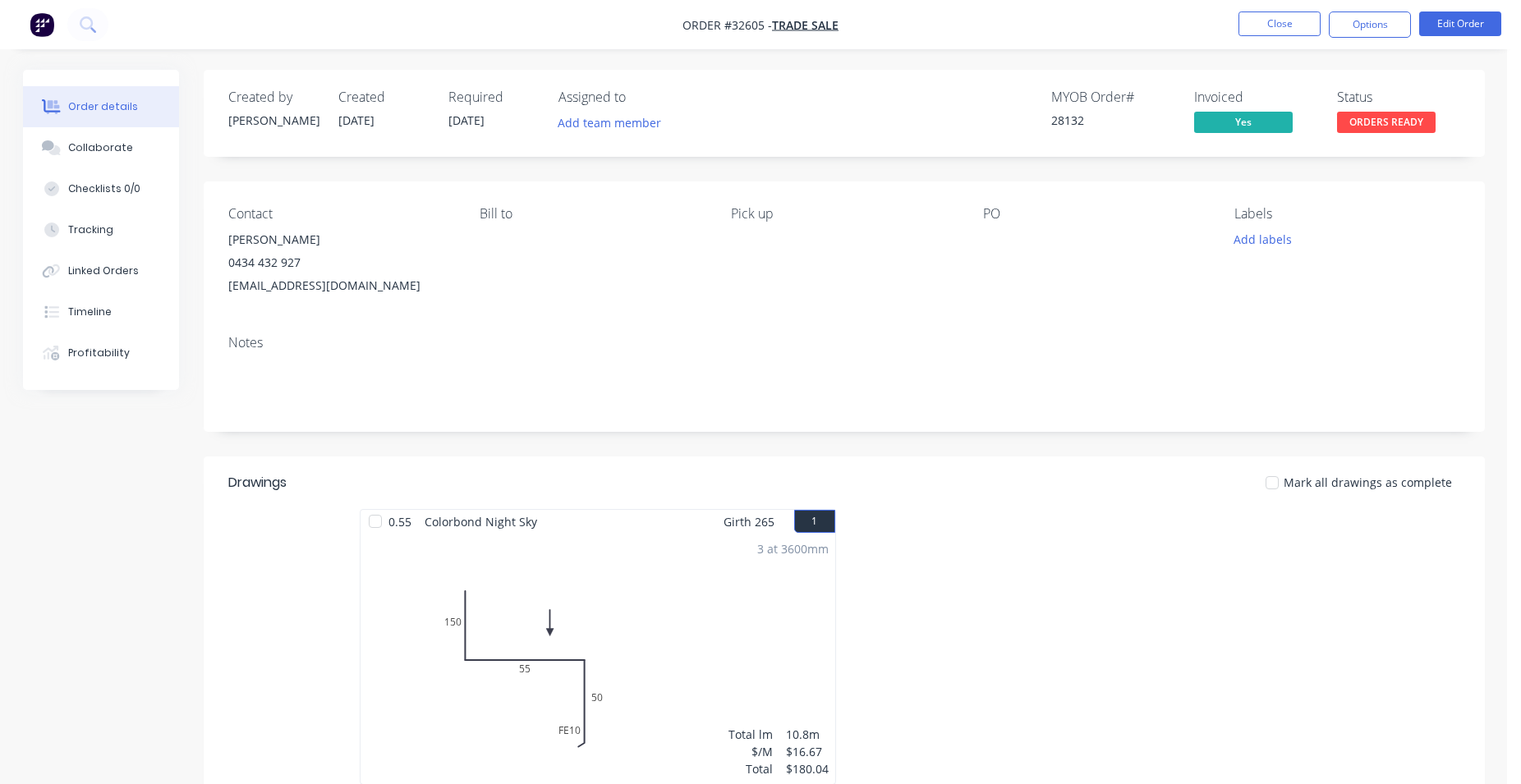
click at [1421, 123] on span "ORDERS READY" at bounding box center [1386, 122] width 99 height 21
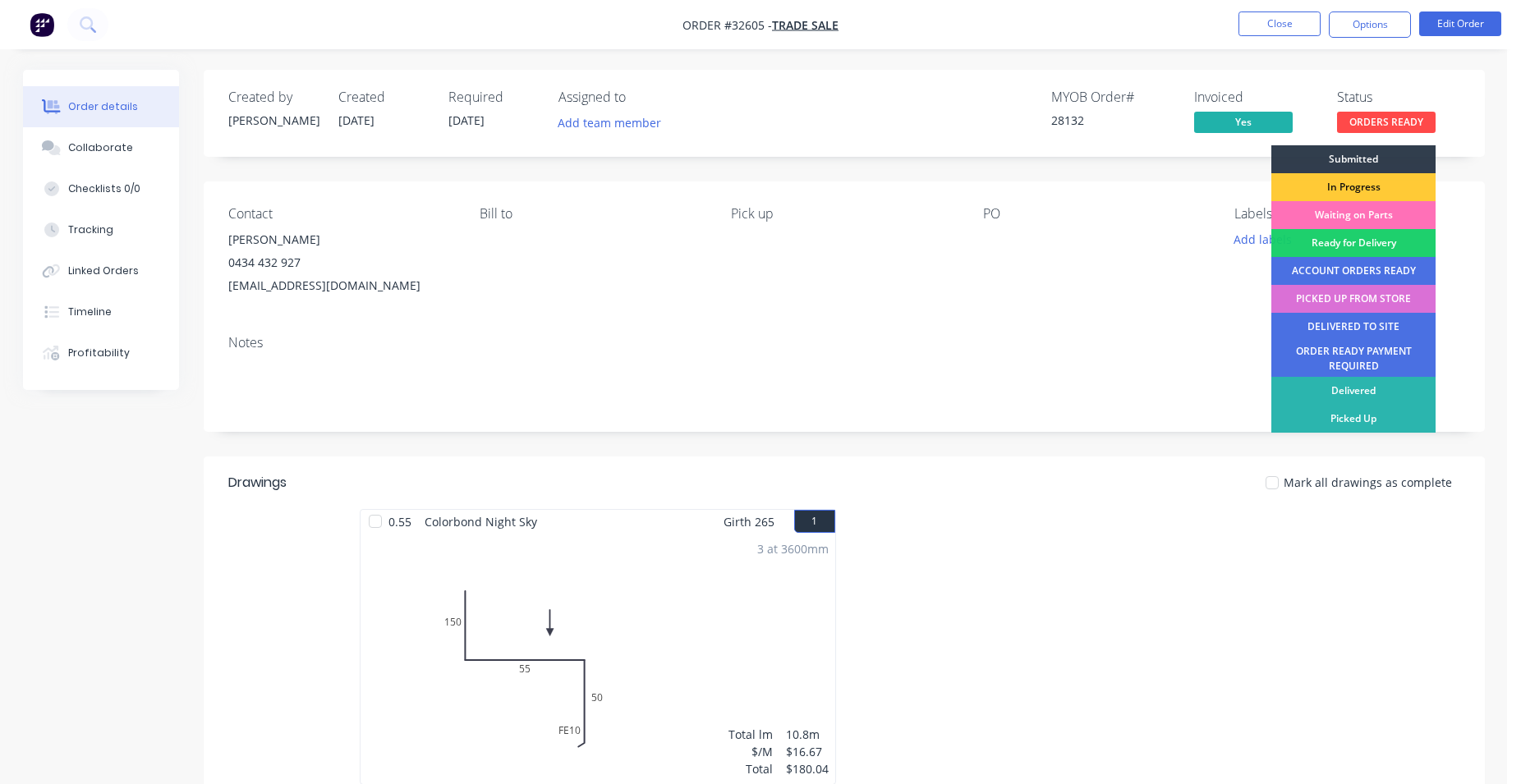
click at [1385, 299] on div "PICKED UP FROM STORE" at bounding box center [1353, 299] width 164 height 28
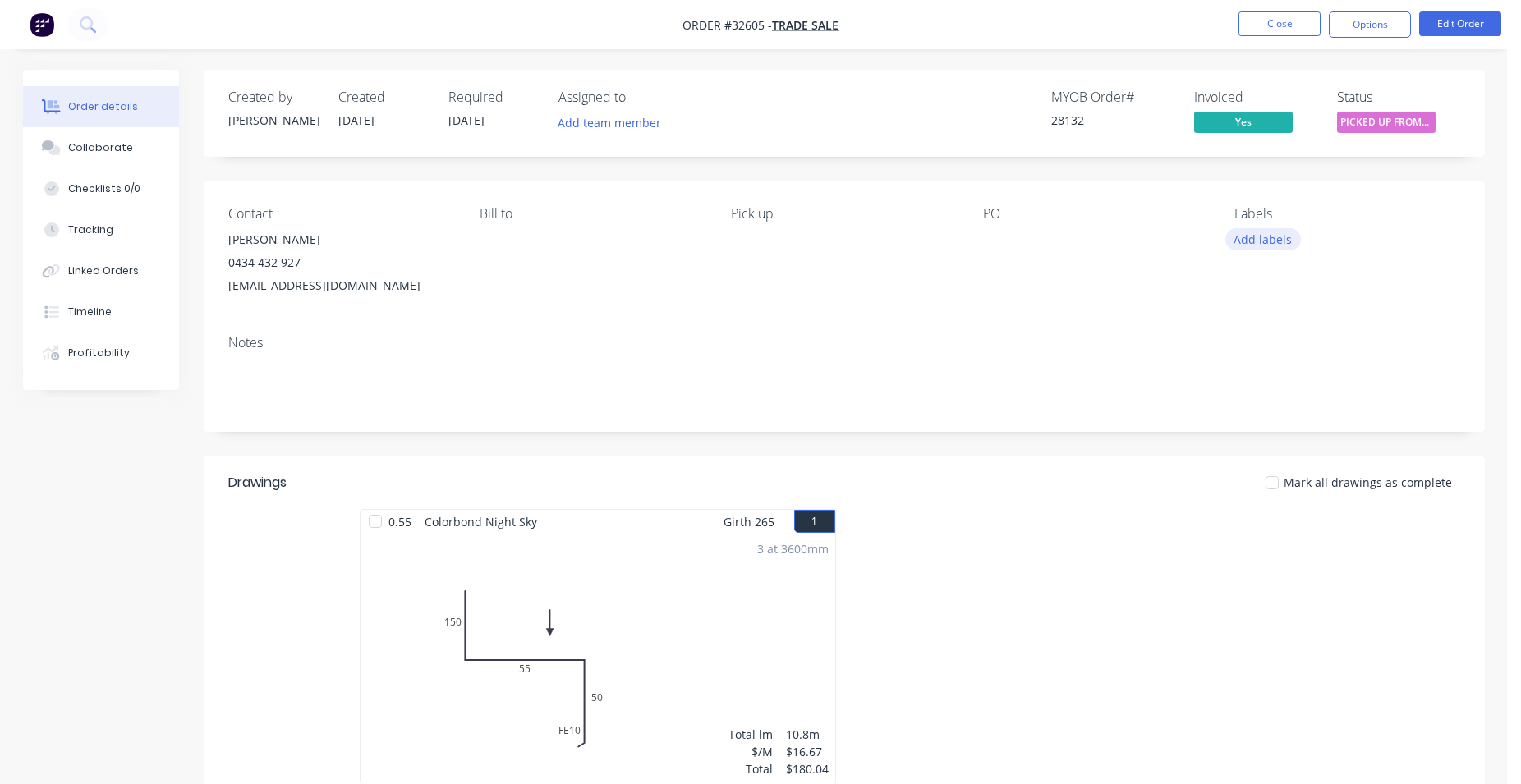
click at [1277, 243] on button "Add labels" at bounding box center [1262, 239] width 76 height 22
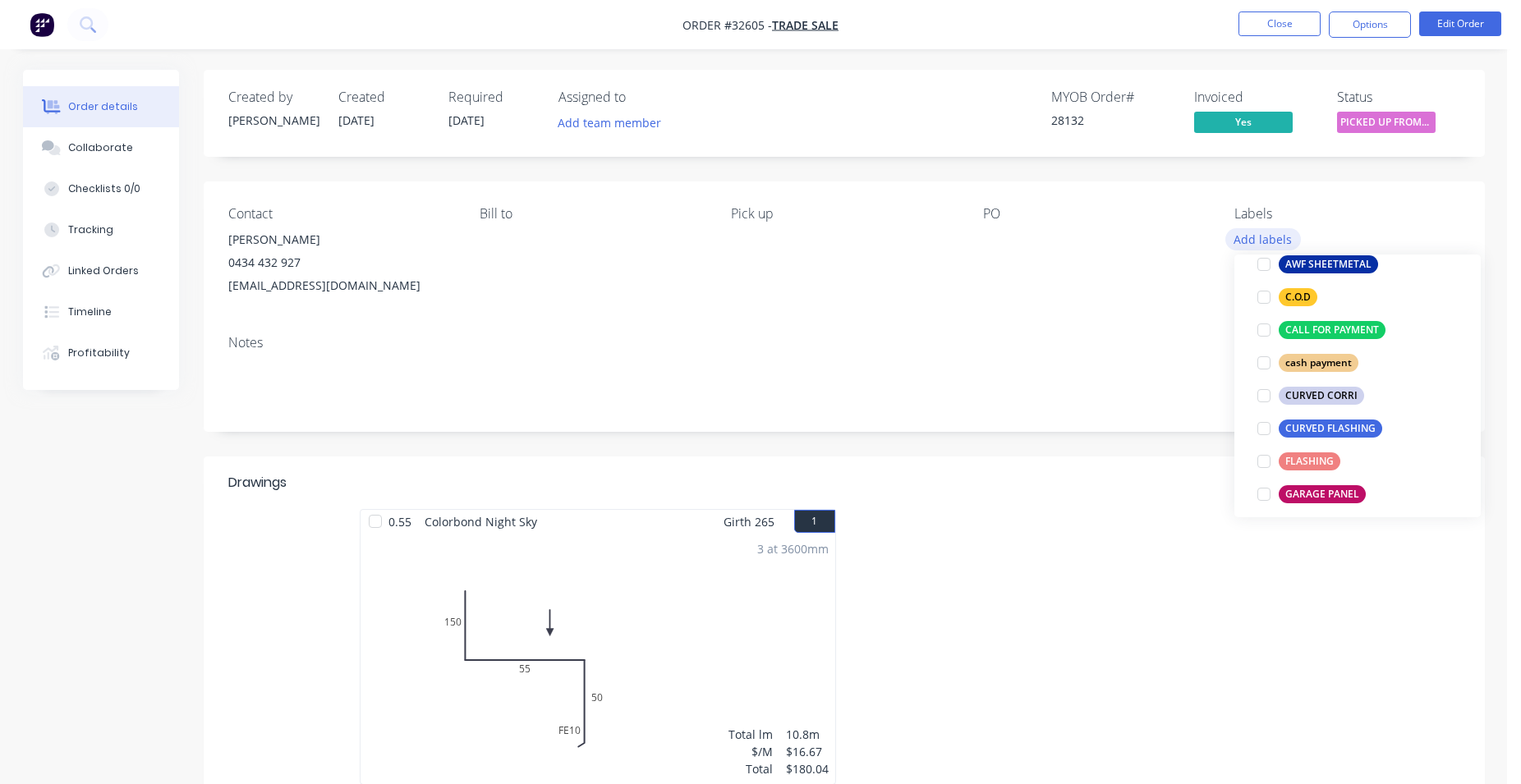
scroll to position [374, 0]
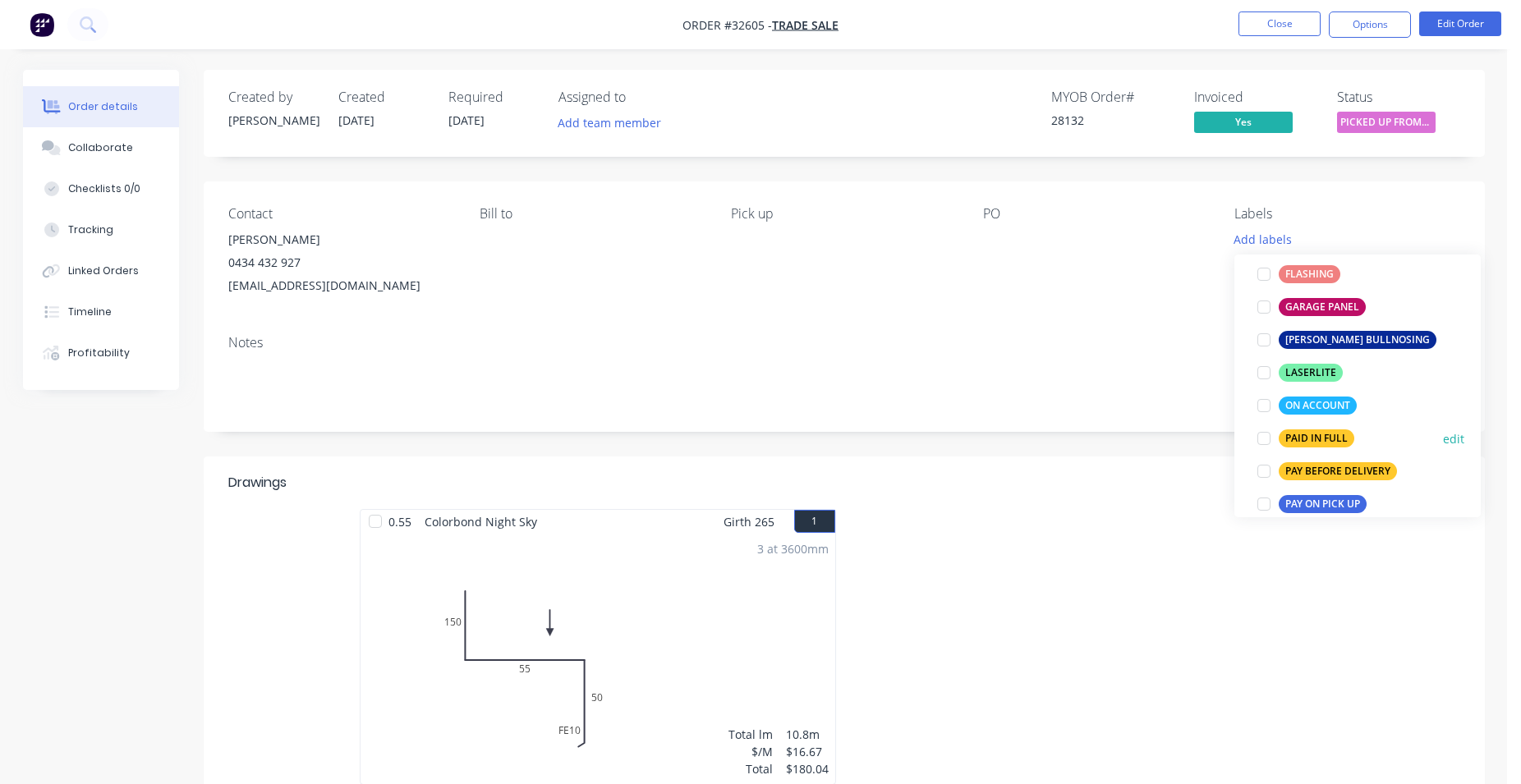
click at [1323, 436] on div "PAID IN FULL" at bounding box center [1316, 439] width 76 height 18
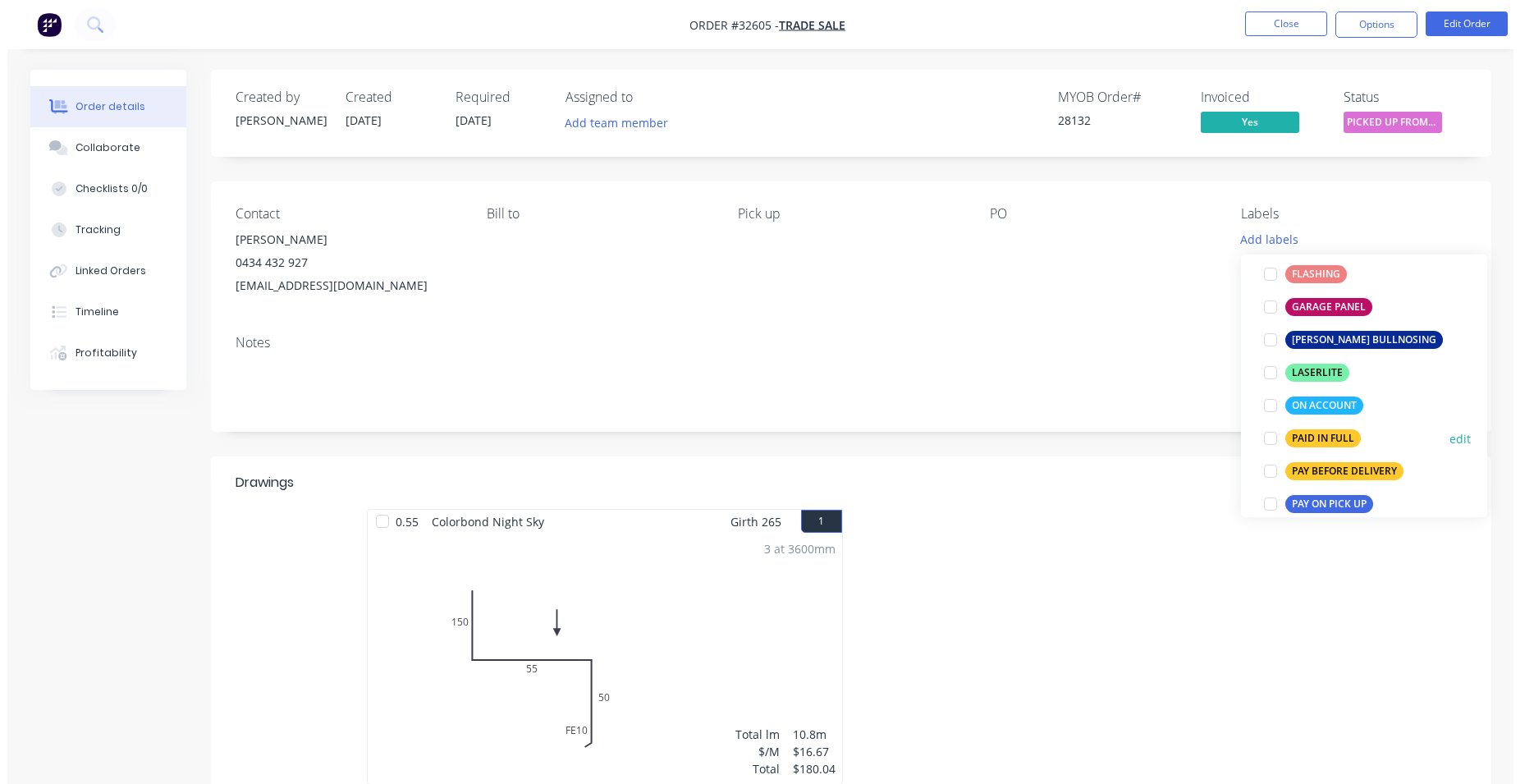
scroll to position [0, 0]
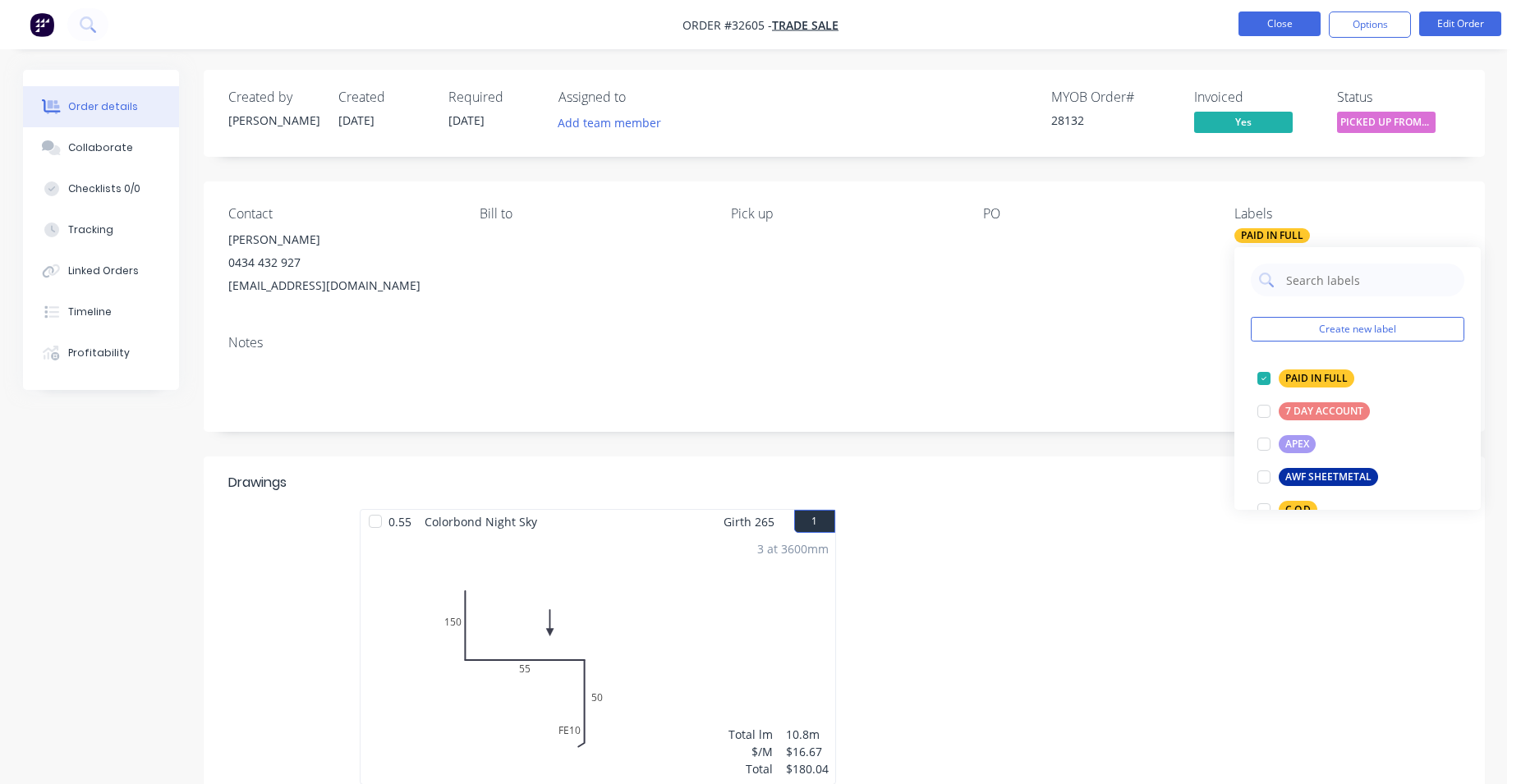
click at [1256, 26] on button "Close" at bounding box center [1279, 24] width 82 height 25
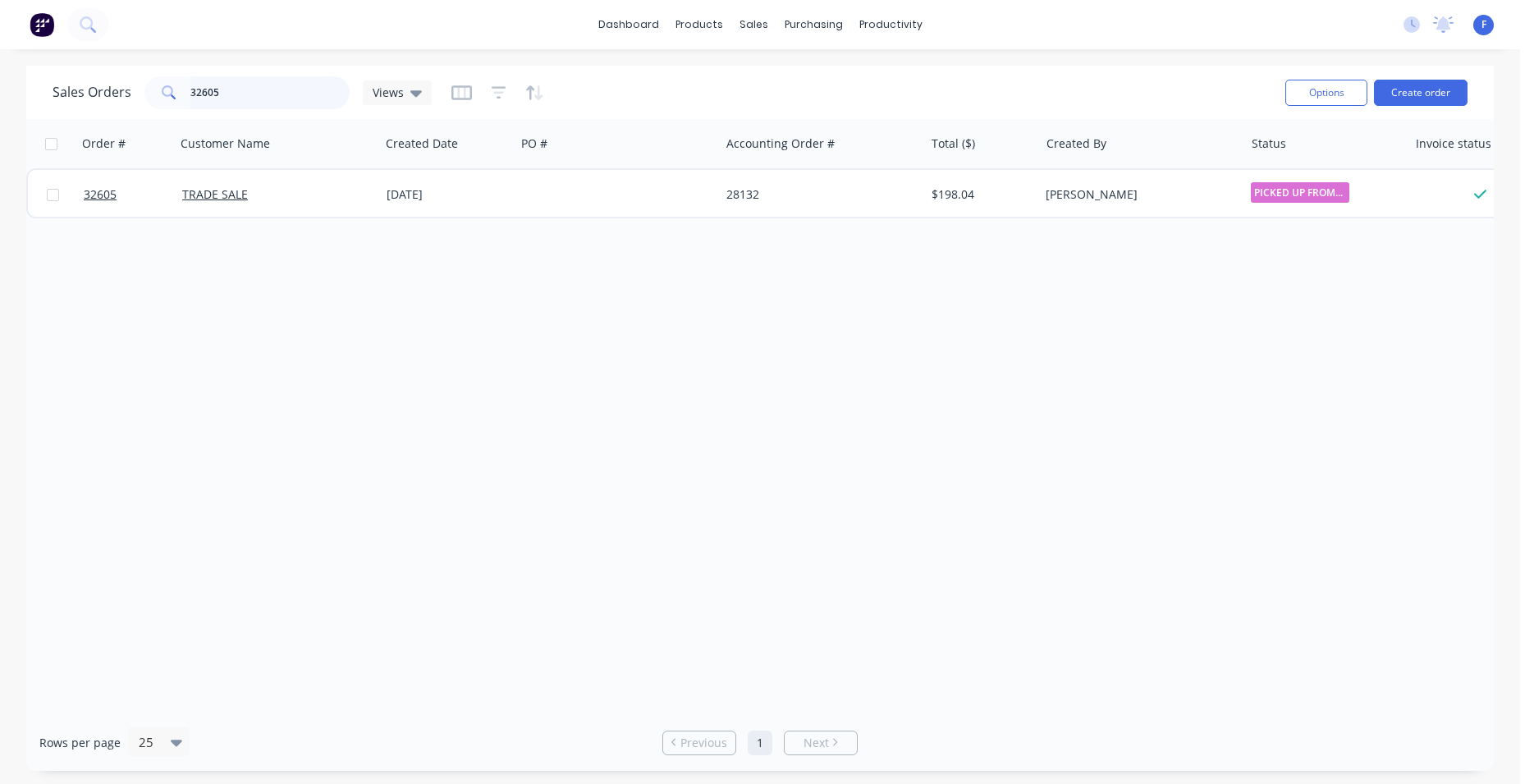
click at [290, 95] on input "32605" at bounding box center [270, 93] width 160 height 33
type input "3"
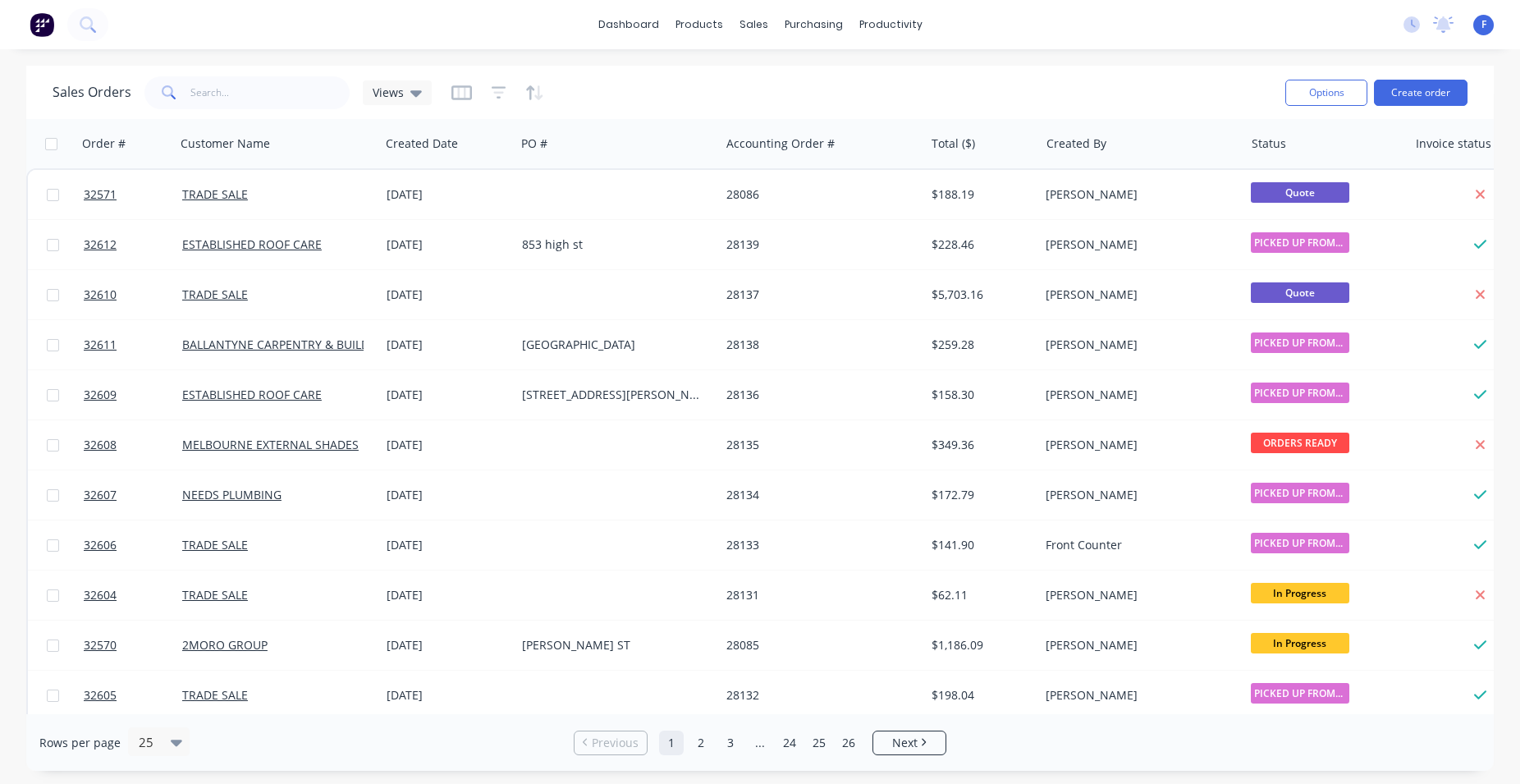
click at [45, 23] on img at bounding box center [42, 25] width 25 height 25
